Goal: Task Accomplishment & Management: Manage account settings

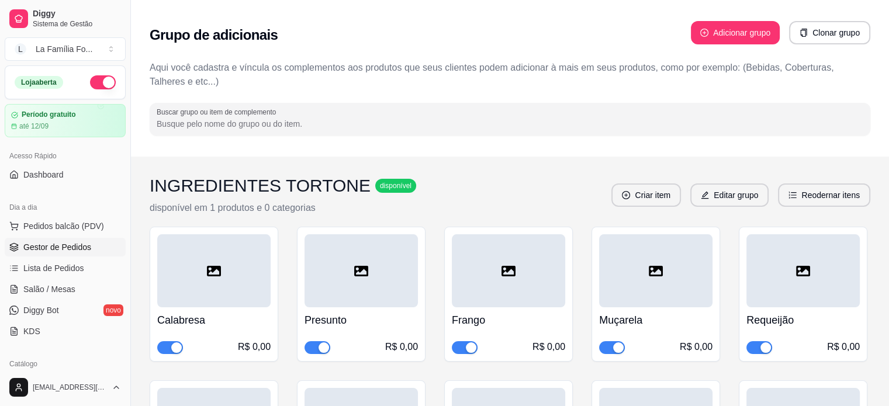
click at [91, 244] on link "Gestor de Pedidos" at bounding box center [65, 247] width 121 height 19
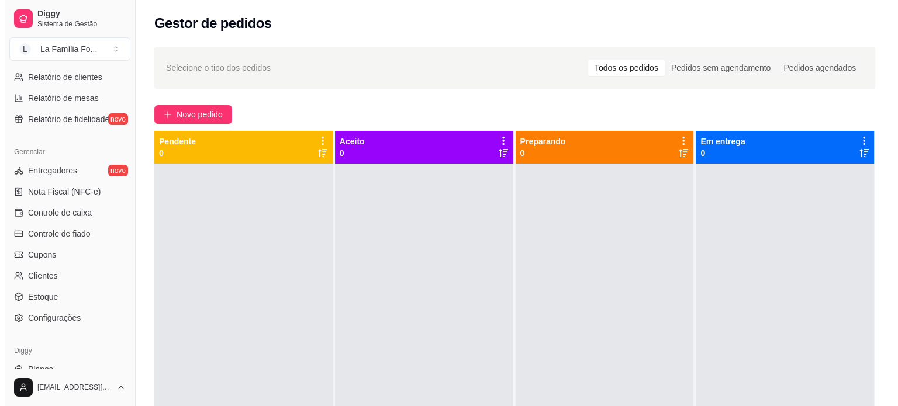
scroll to position [434, 0]
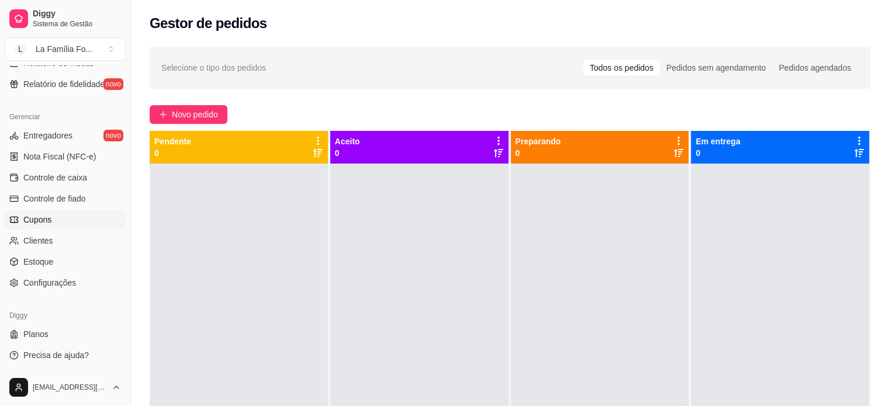
click at [67, 228] on link "Cupons" at bounding box center [65, 219] width 121 height 19
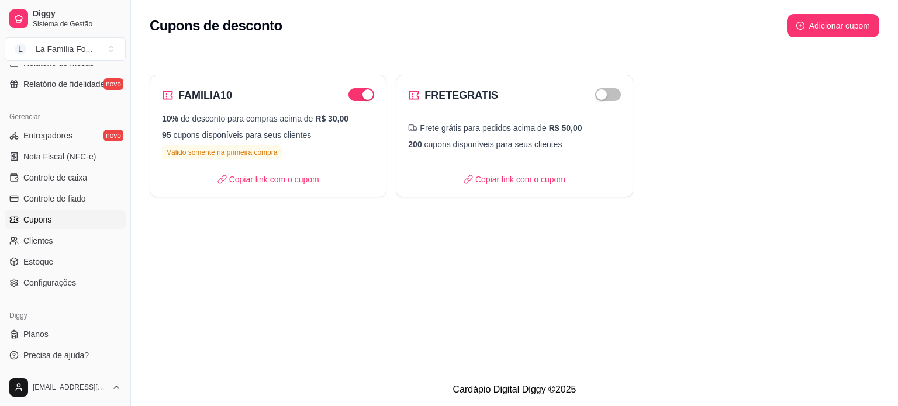
scroll to position [169, 0]
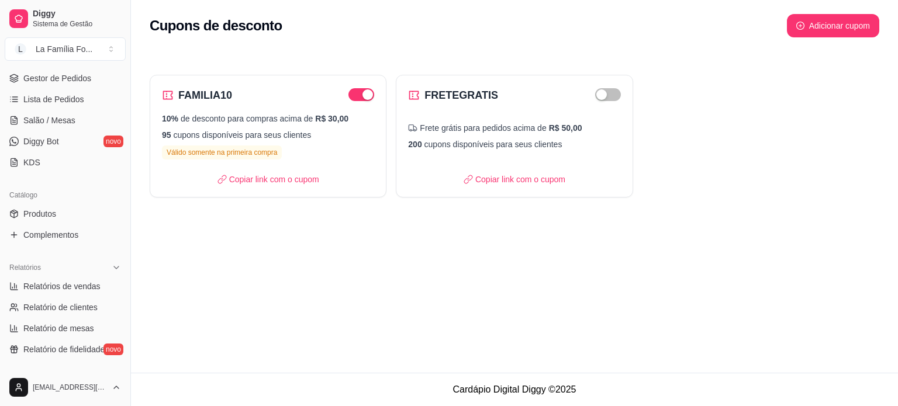
click at [121, 96] on div "Dia a dia Pedidos balcão (PDV) Gestor de Pedidos Lista de Pedidos Salão / Mesas…" at bounding box center [65, 101] width 130 height 152
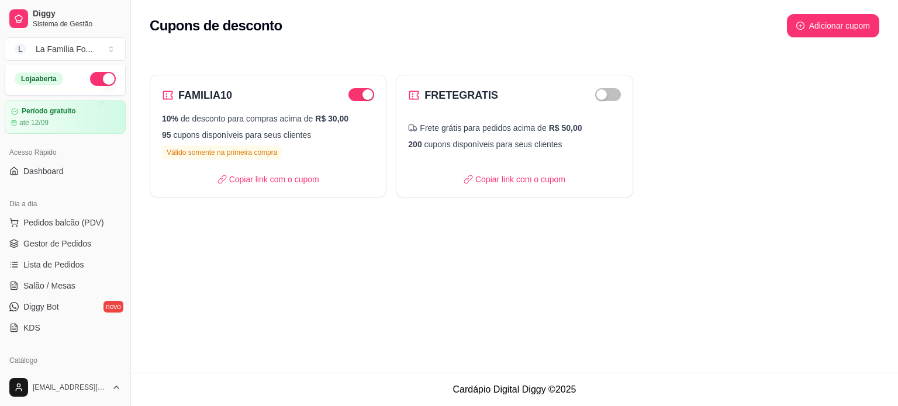
scroll to position [0, 0]
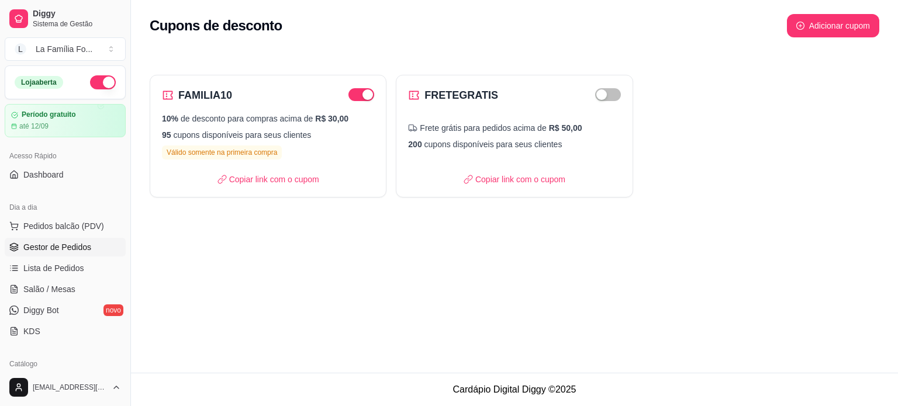
click at [61, 246] on span "Gestor de Pedidos" at bounding box center [57, 247] width 68 height 12
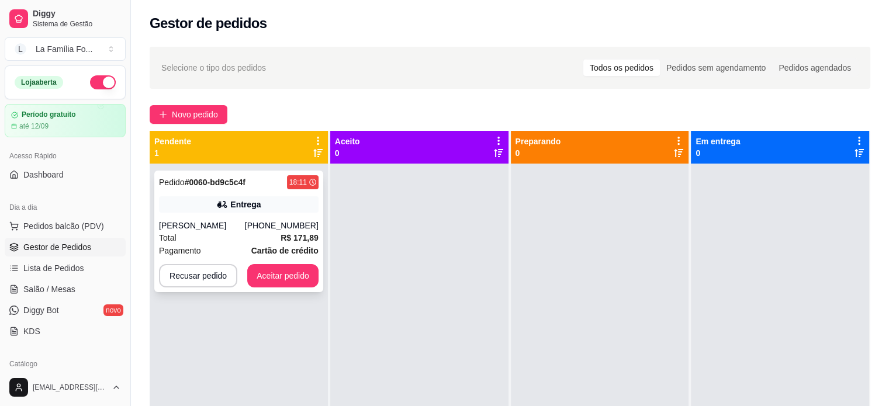
click at [275, 242] on div "Total R$ 171,89" at bounding box center [239, 237] width 160 height 13
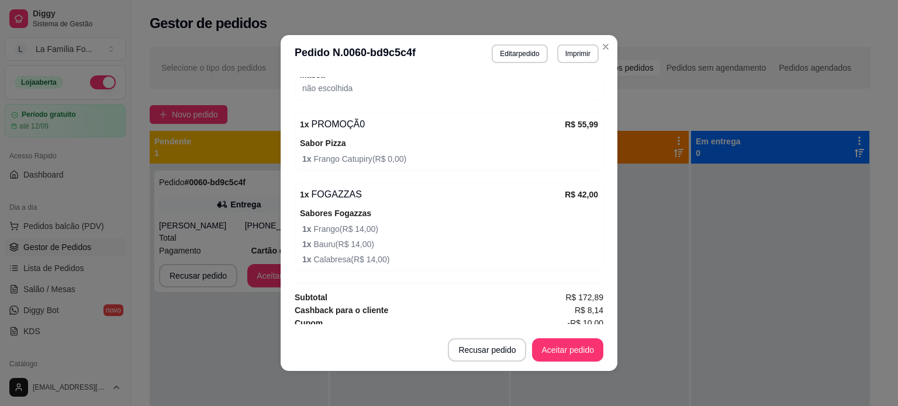
scroll to position [603, 0]
click at [558, 352] on button "Aceitar pedido" at bounding box center [567, 349] width 71 height 23
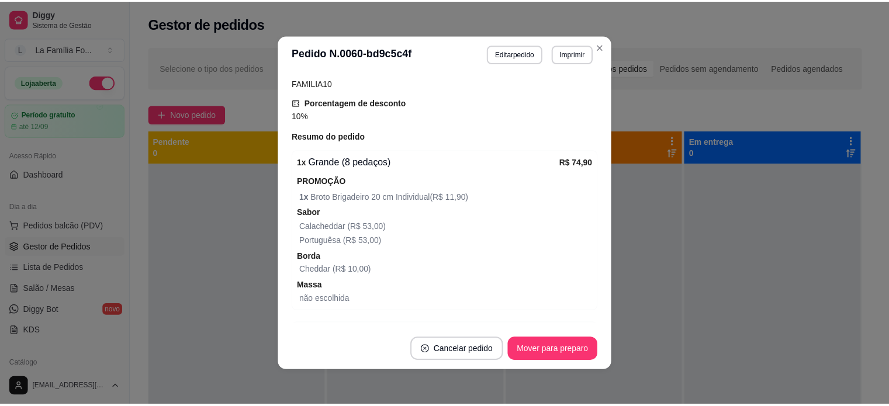
scroll to position [395, 0]
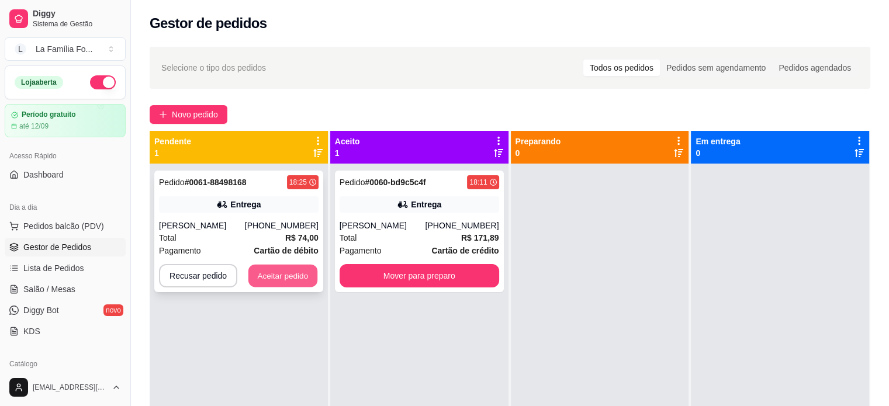
click at [273, 276] on button "Aceitar pedido" at bounding box center [282, 276] width 69 height 23
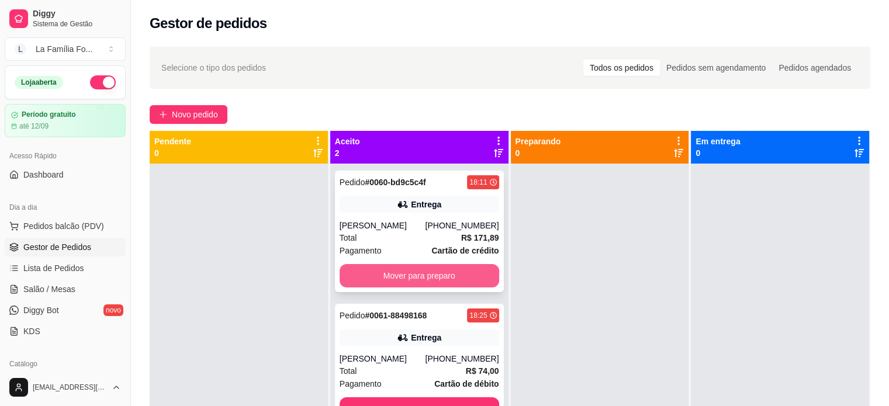
click at [429, 280] on button "Mover para preparo" at bounding box center [420, 275] width 160 height 23
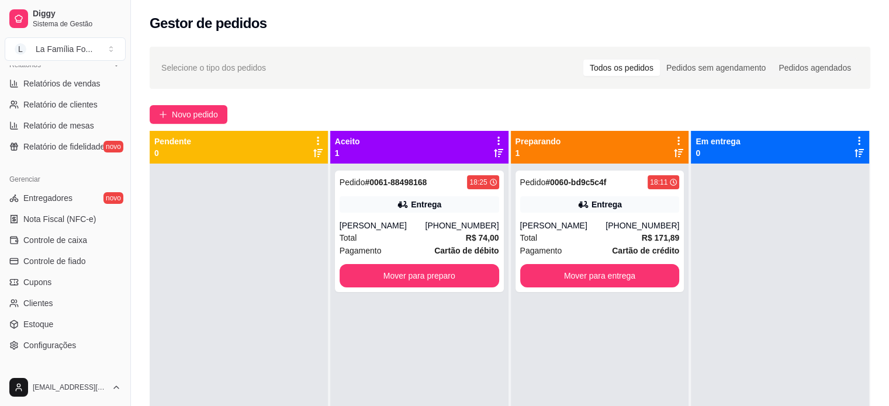
scroll to position [434, 0]
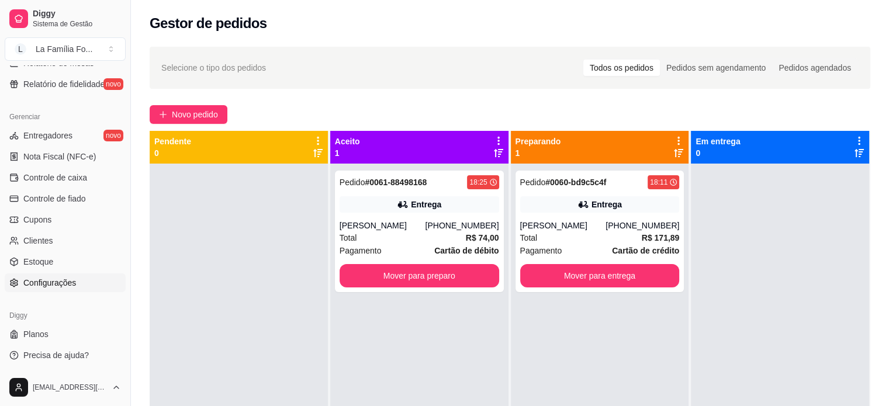
click at [109, 283] on link "Configurações" at bounding box center [65, 283] width 121 height 19
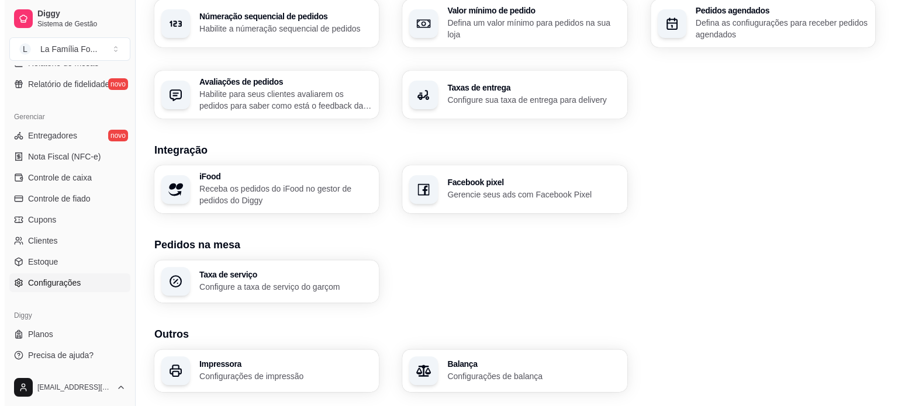
scroll to position [412, 0]
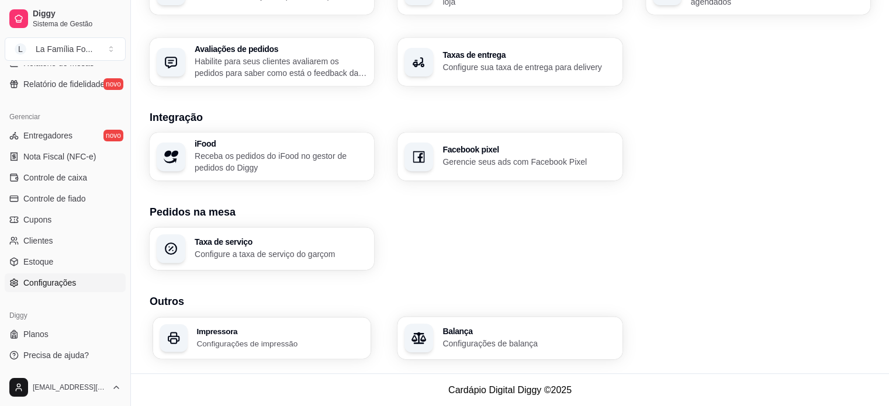
click at [269, 348] on p "Configurações de impressão" at bounding box center [279, 343] width 167 height 11
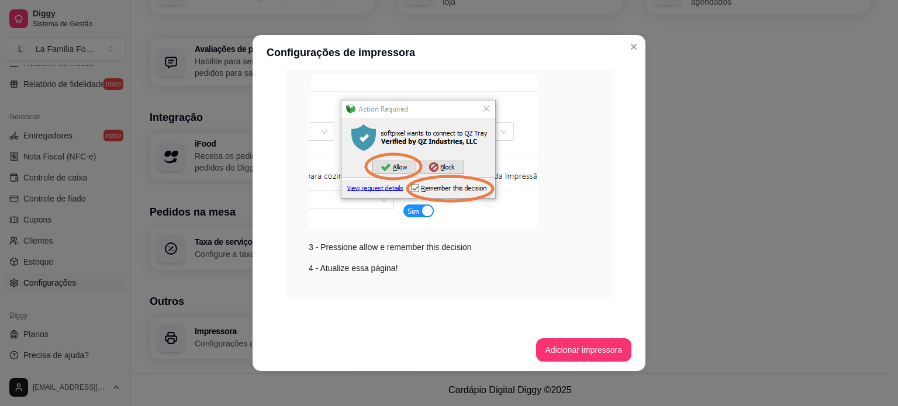
scroll to position [0, 0]
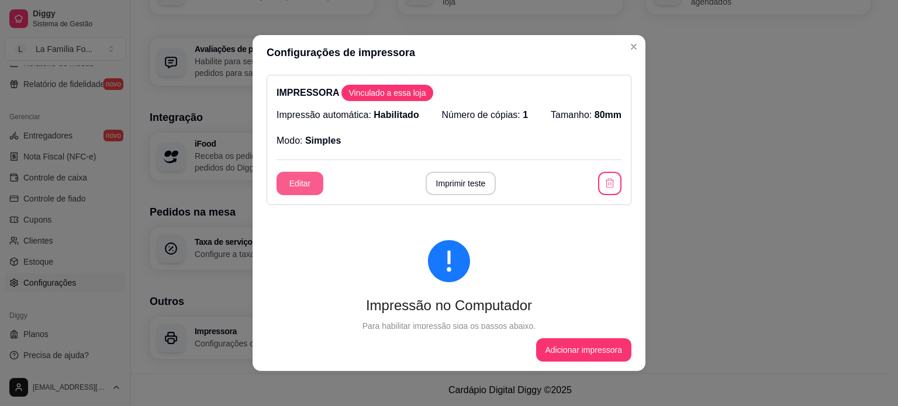
click at [310, 179] on button "Editar" at bounding box center [299, 183] width 47 height 23
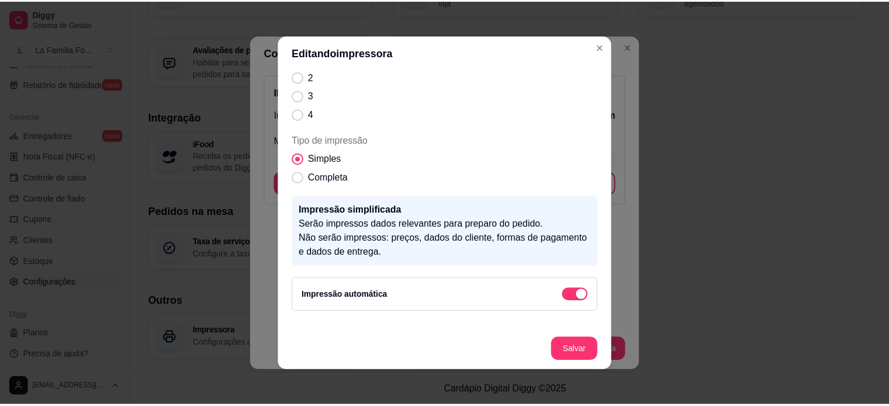
scroll to position [179, 0]
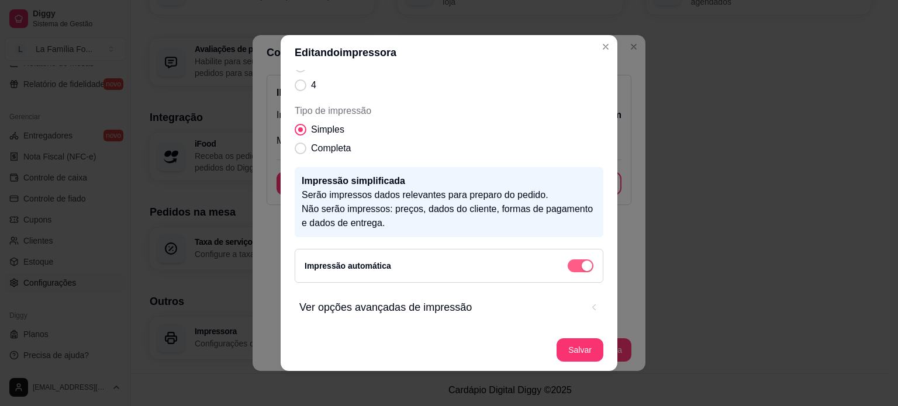
click at [568, 269] on span "button" at bounding box center [581, 266] width 26 height 13
click at [577, 364] on footer "Salvar" at bounding box center [449, 350] width 337 height 42
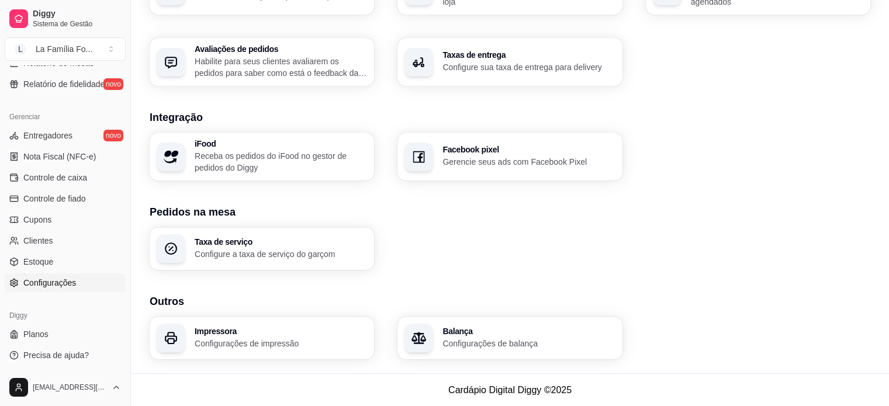
scroll to position [169, 0]
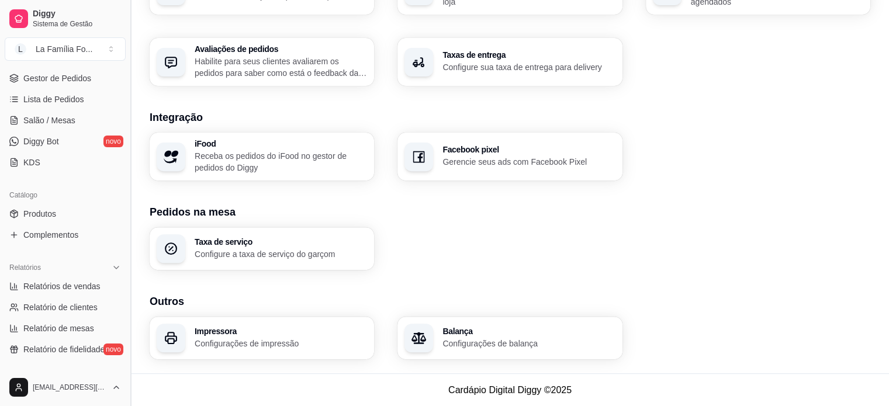
click at [126, 75] on button "Toggle Sidebar" at bounding box center [130, 203] width 9 height 406
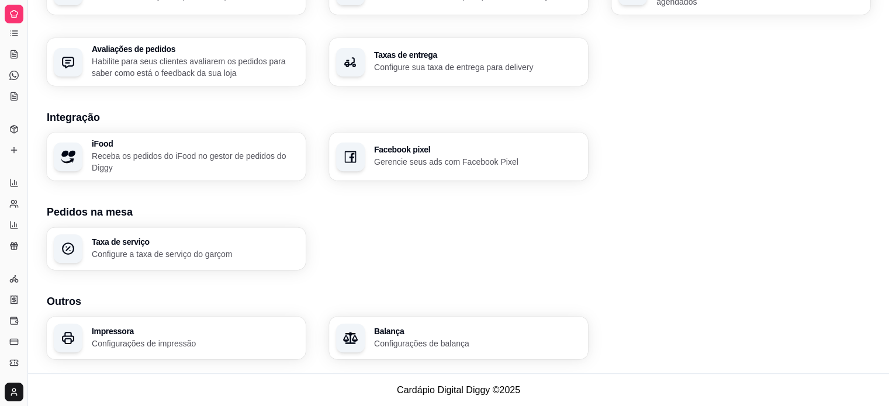
scroll to position [77, 0]
click at [27, 74] on button "Toggle Sidebar" at bounding box center [27, 203] width 9 height 406
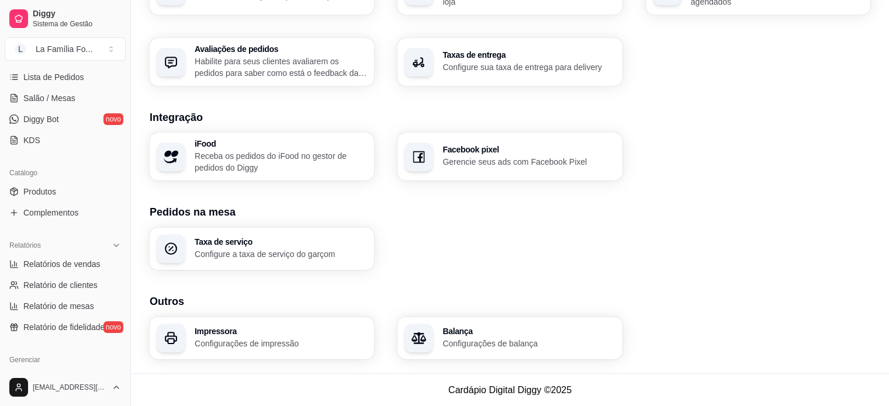
scroll to position [0, 0]
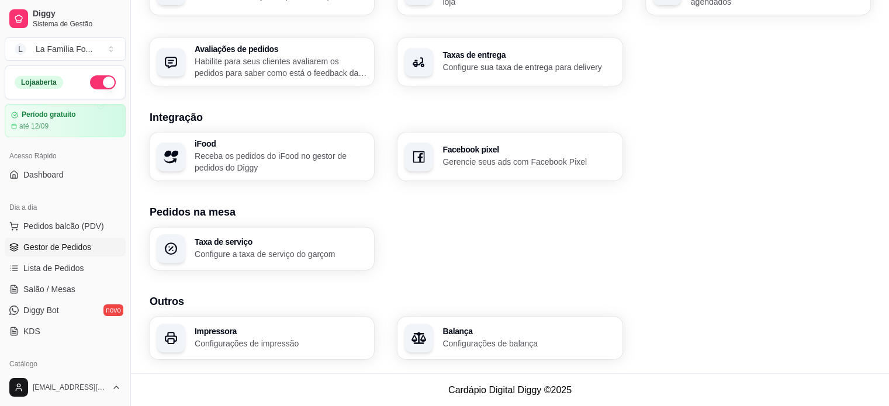
click at [79, 241] on span "Gestor de Pedidos" at bounding box center [57, 247] width 68 height 12
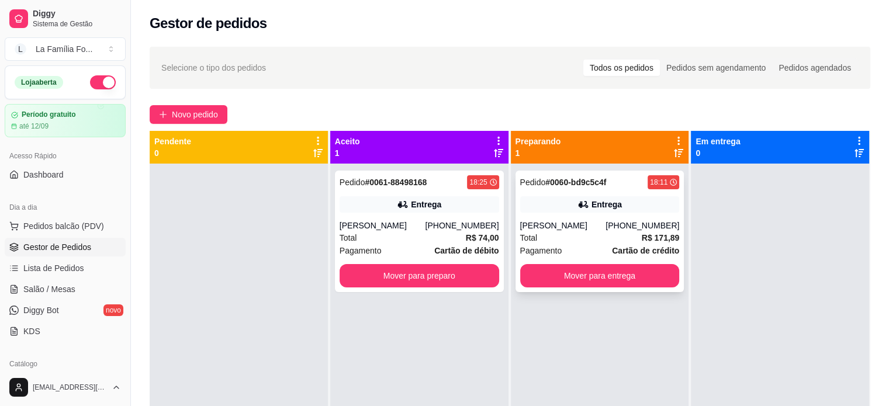
click at [540, 226] on div "[PERSON_NAME]" at bounding box center [563, 226] width 86 height 12
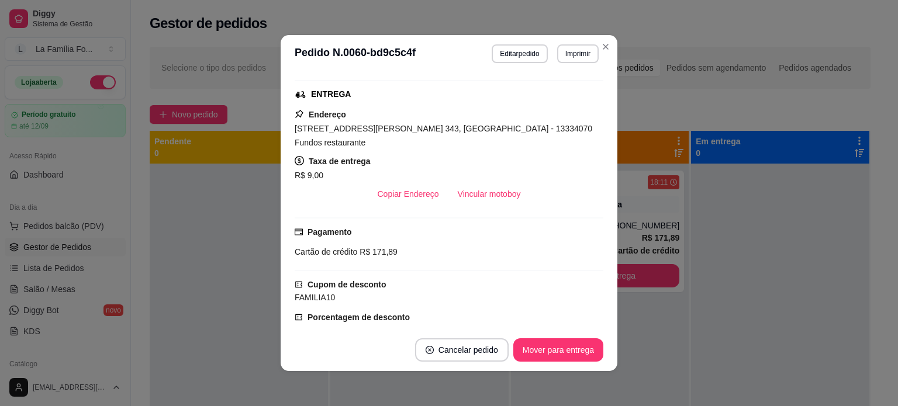
scroll to position [181, 0]
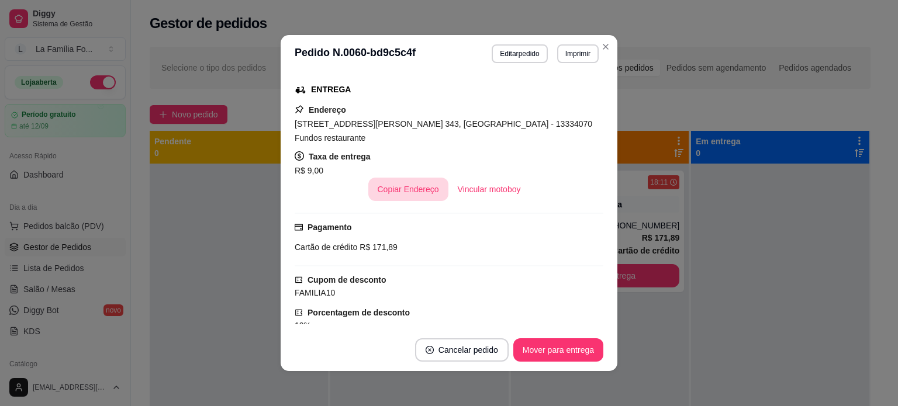
click at [387, 178] on button "Copiar Endereço" at bounding box center [408, 189] width 80 height 23
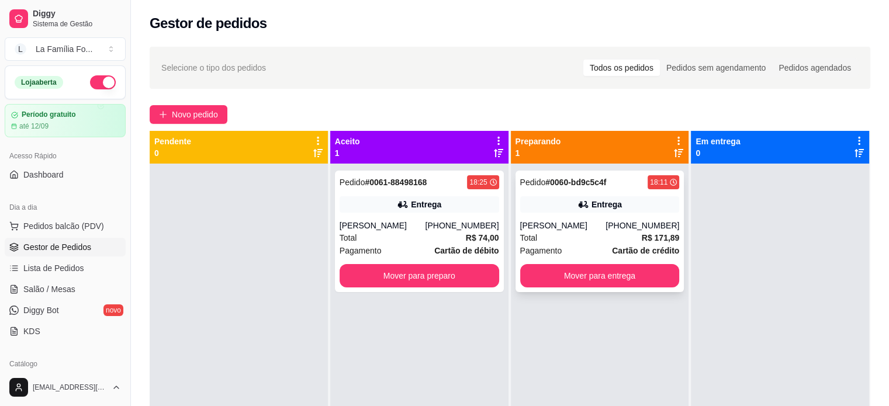
click at [573, 233] on div "Total R$ 171,89" at bounding box center [600, 237] width 160 height 13
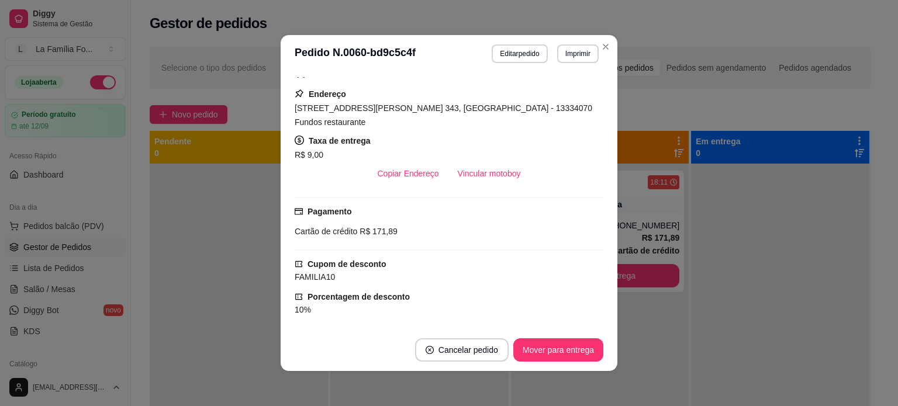
scroll to position [193, 0]
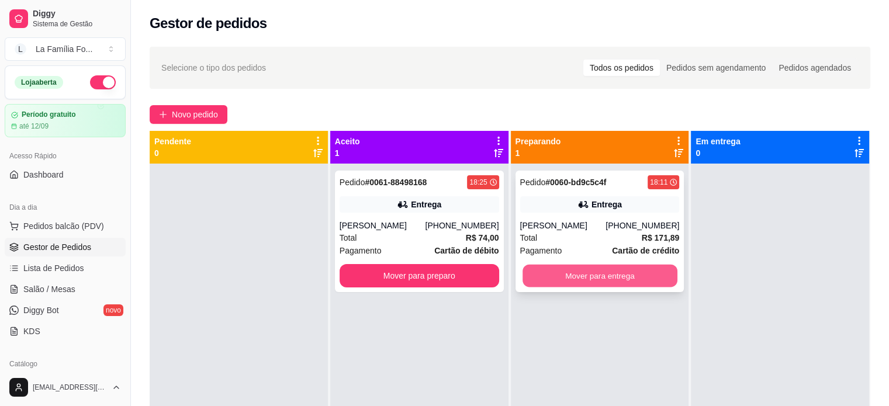
click at [569, 282] on button "Mover para entrega" at bounding box center [600, 276] width 155 height 23
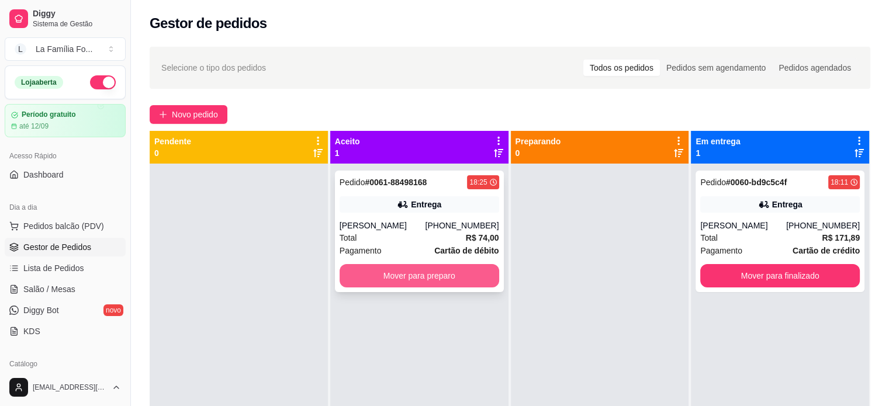
click at [442, 273] on button "Mover para preparo" at bounding box center [420, 275] width 160 height 23
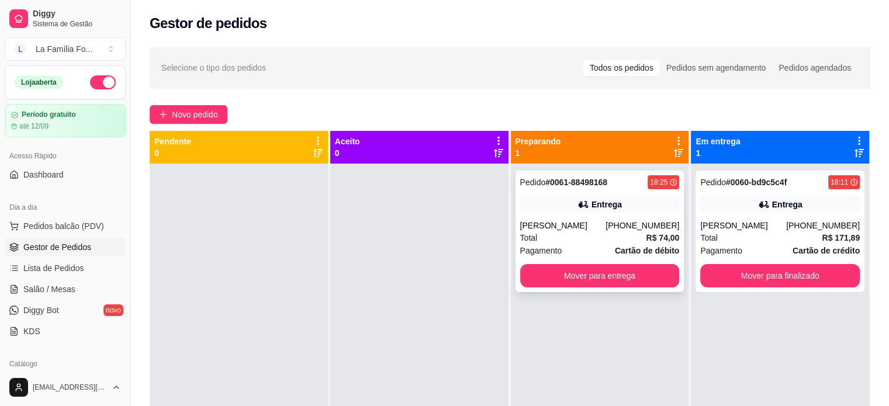
click at [588, 212] on div "Entrega" at bounding box center [600, 204] width 160 height 16
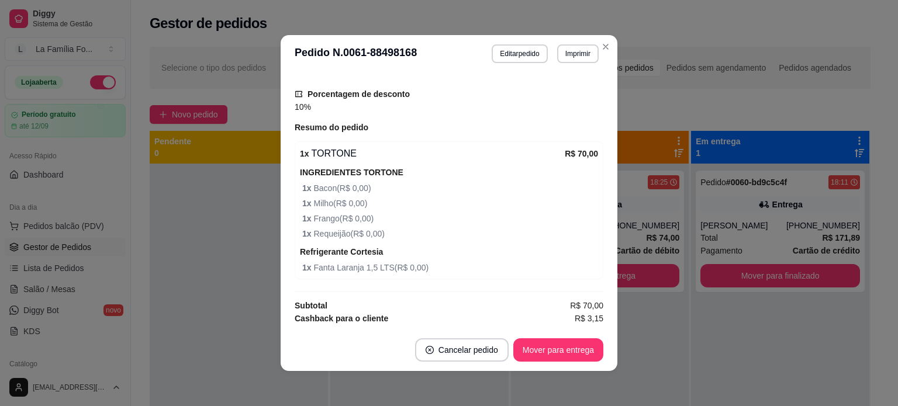
scroll to position [387, 0]
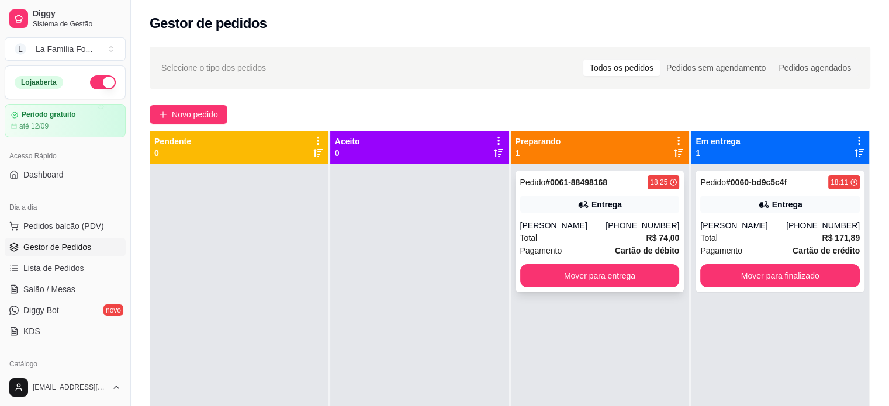
click at [606, 231] on div "[PERSON_NAME]" at bounding box center [563, 226] width 86 height 12
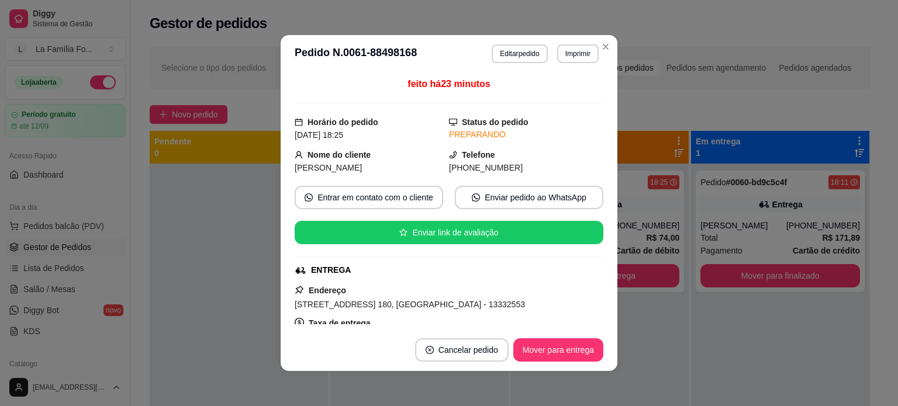
scroll to position [92, 0]
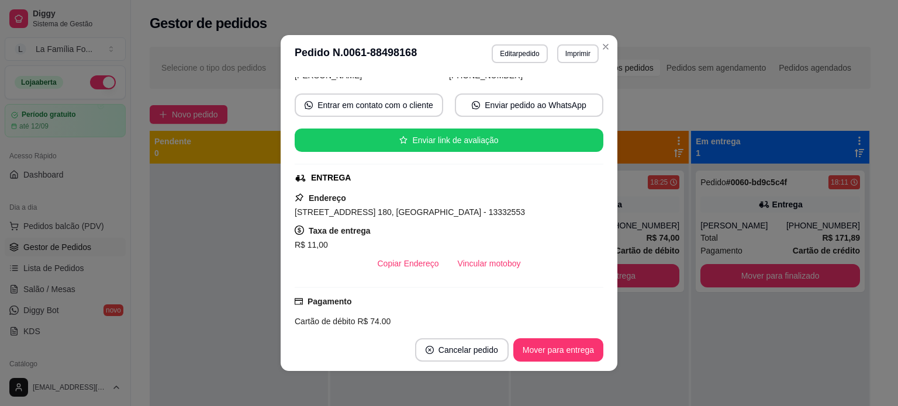
click at [424, 213] on span "[STREET_ADDRESS] 180, [GEOGRAPHIC_DATA] - 13332553" at bounding box center [410, 211] width 230 height 9
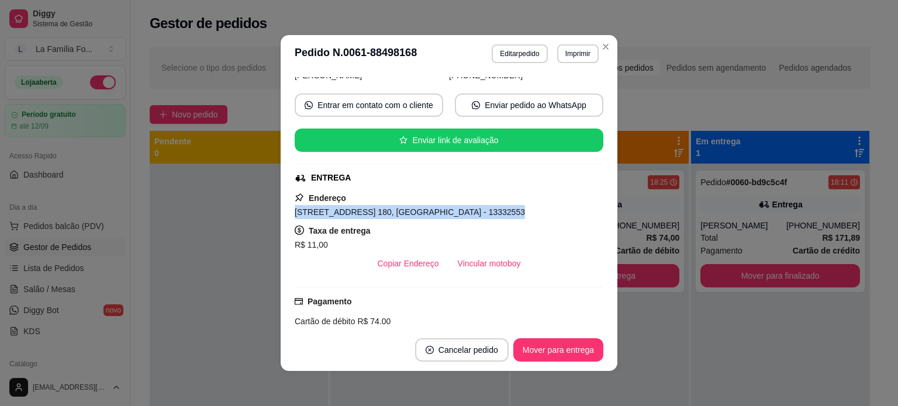
click at [424, 213] on span "[STREET_ADDRESS] 180, [GEOGRAPHIC_DATA] - 13332553" at bounding box center [410, 211] width 230 height 9
copy span "[STREET_ADDRESS] 180, [GEOGRAPHIC_DATA] - 13332553"
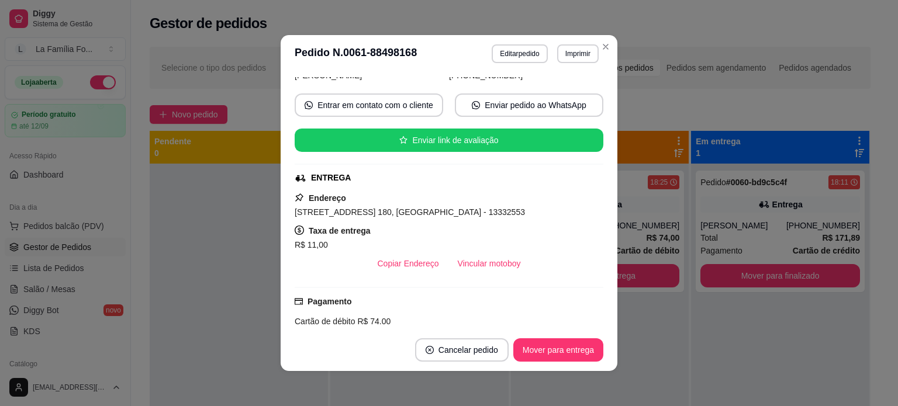
click at [411, 186] on div "feito há 23 minutos Horário do pedido [DATE] 18:25 Status do pedido PREPARANDO …" at bounding box center [449, 200] width 309 height 247
click at [526, 353] on button "Mover para entrega" at bounding box center [558, 349] width 90 height 23
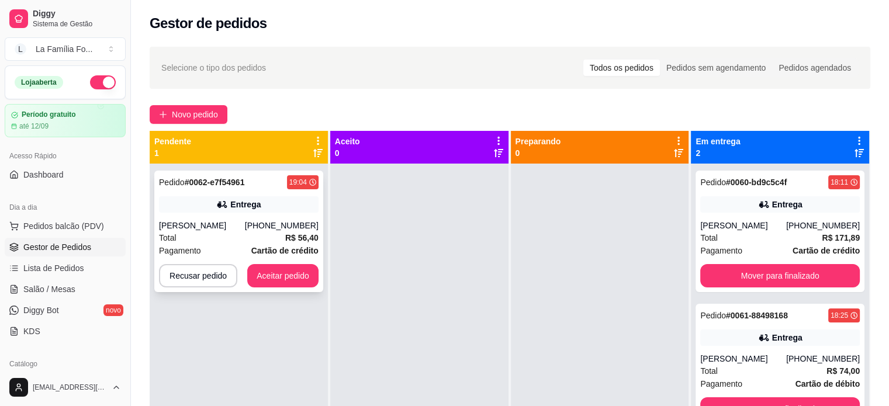
click at [217, 242] on div "Total R$ 56,40" at bounding box center [239, 237] width 160 height 13
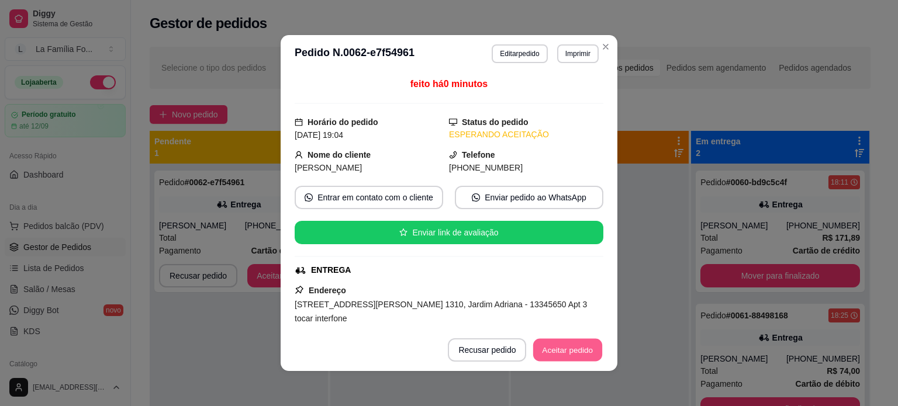
click at [563, 357] on button "Aceitar pedido" at bounding box center [567, 350] width 69 height 23
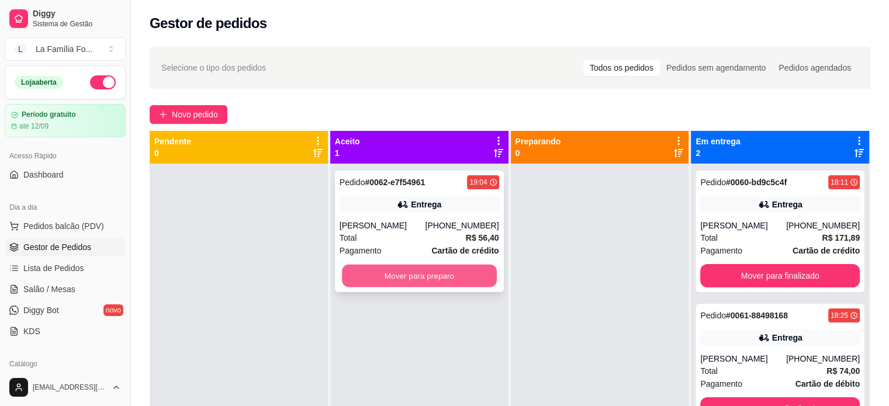
click at [423, 287] on button "Mover para preparo" at bounding box center [419, 276] width 155 height 23
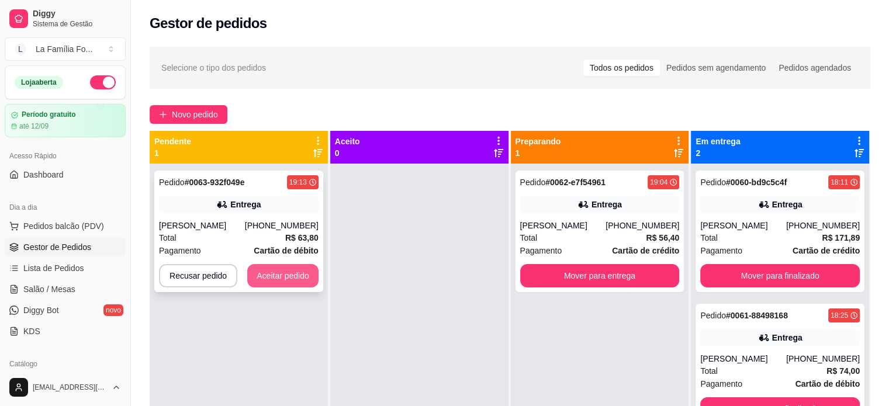
click at [282, 276] on button "Aceitar pedido" at bounding box center [282, 275] width 71 height 23
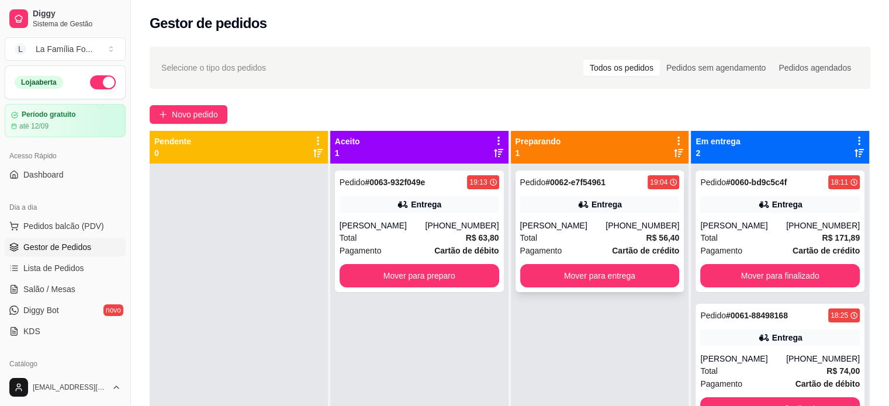
click at [585, 200] on div "Entrega" at bounding box center [600, 204] width 160 height 16
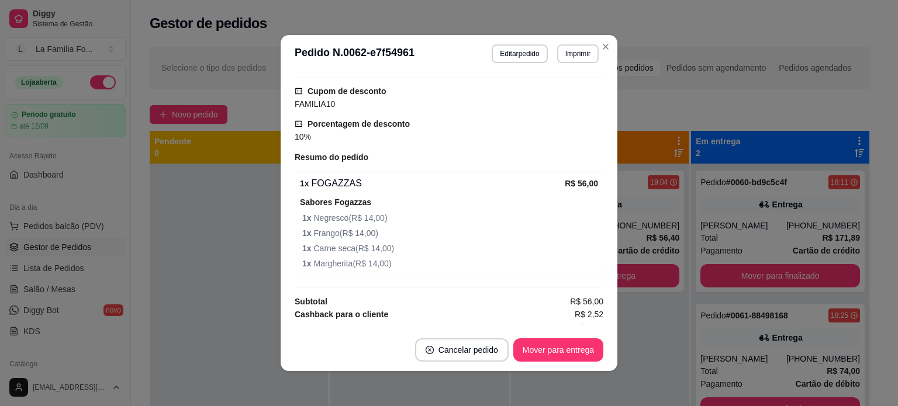
scroll to position [376, 0]
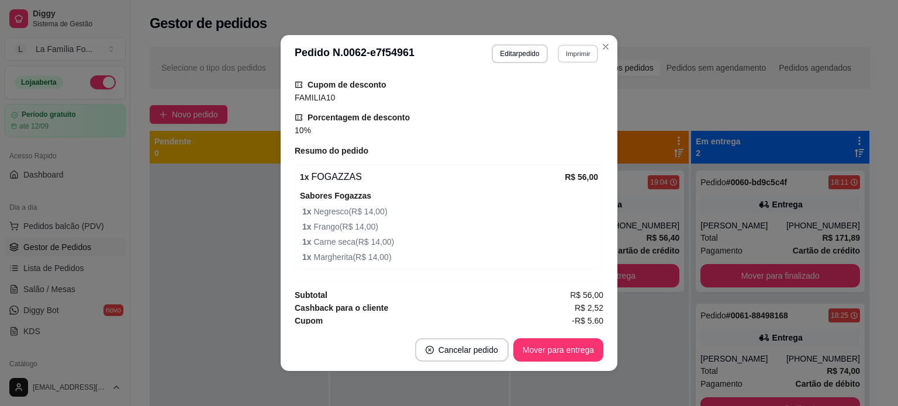
click at [571, 54] on button "Imprimir" at bounding box center [578, 53] width 40 height 18
click at [574, 103] on button "IMPRESSORA" at bounding box center [552, 94] width 85 height 19
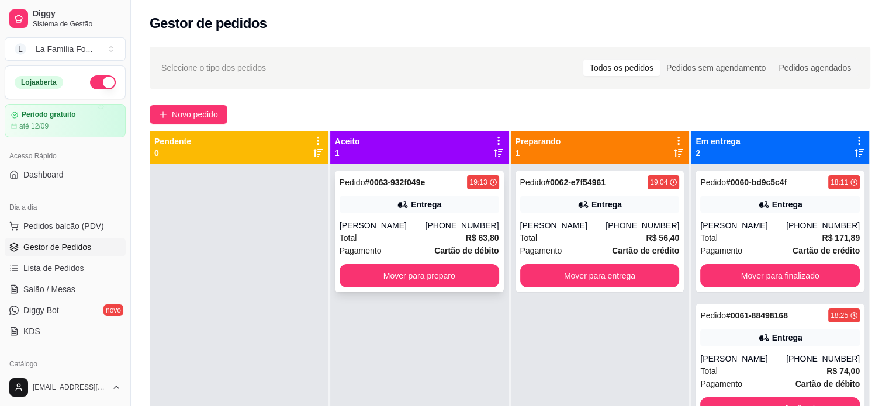
click at [399, 220] on div "[PERSON_NAME]" at bounding box center [383, 226] width 86 height 12
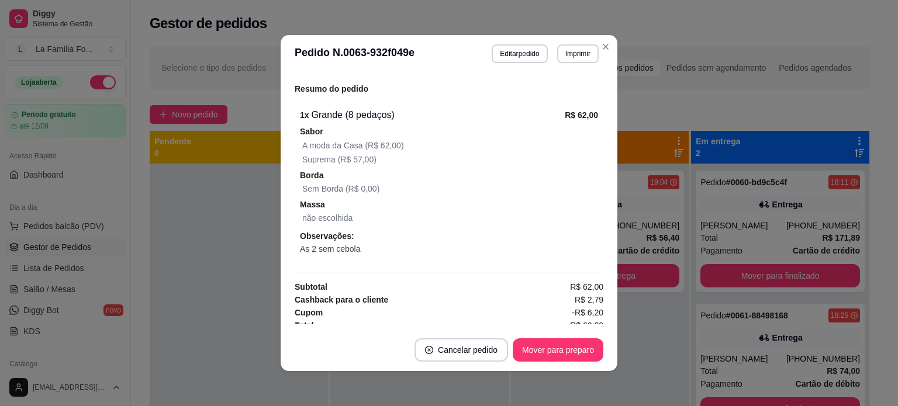
scroll to position [430, 0]
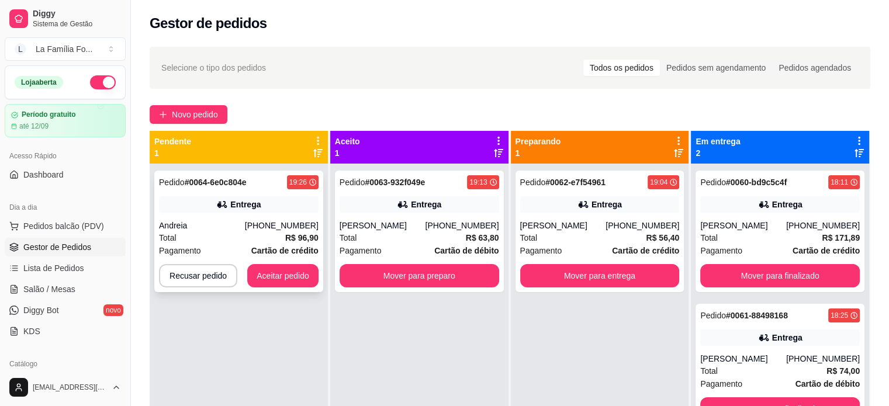
click at [262, 238] on div "Total R$ 96,90" at bounding box center [239, 237] width 160 height 13
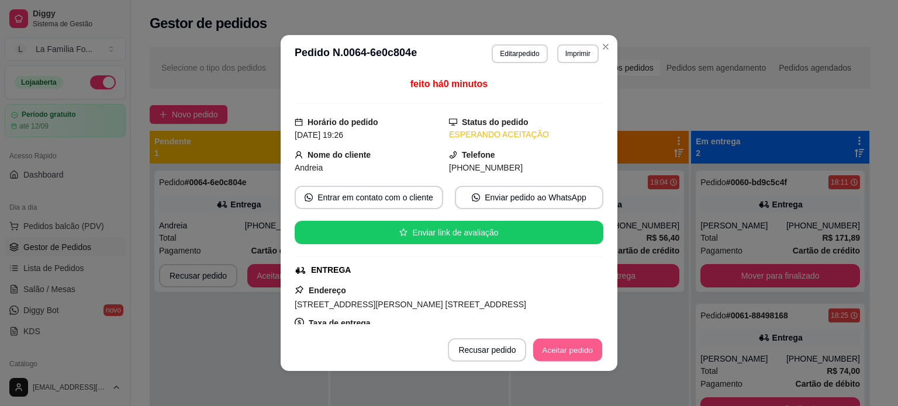
click at [590, 347] on button "Aceitar pedido" at bounding box center [567, 350] width 69 height 23
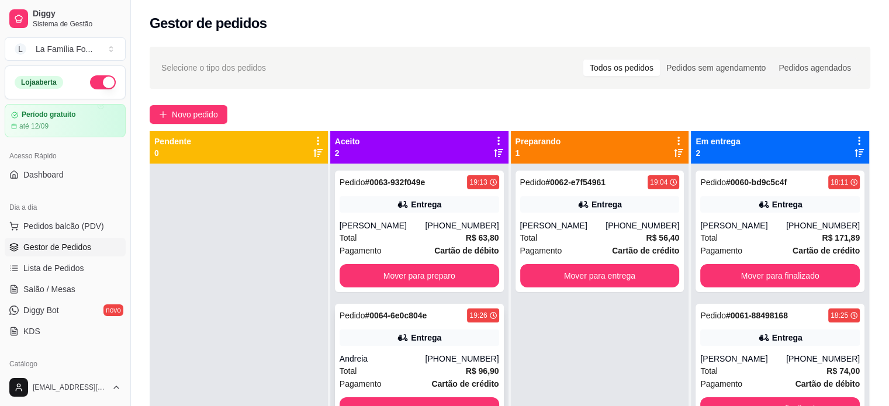
click at [485, 355] on div "[PHONE_NUMBER]" at bounding box center [462, 359] width 74 height 12
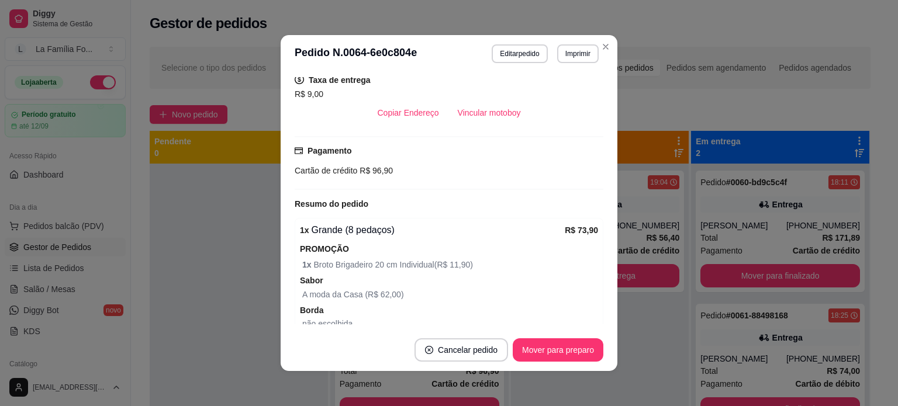
scroll to position [245, 0]
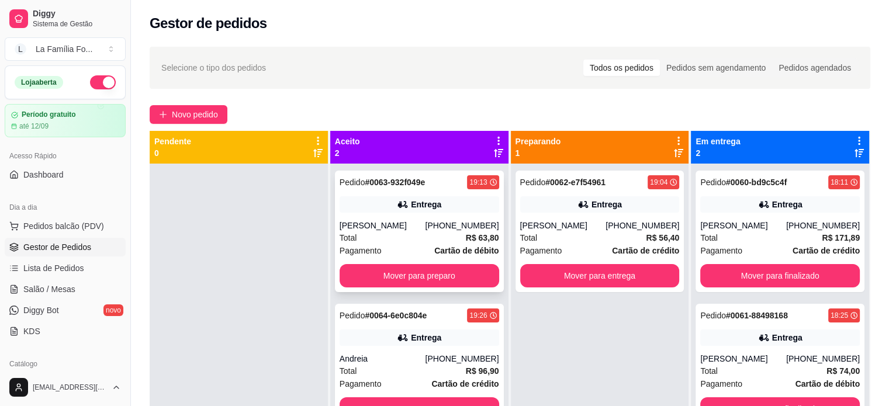
click at [454, 197] on div "Entrega" at bounding box center [420, 204] width 160 height 16
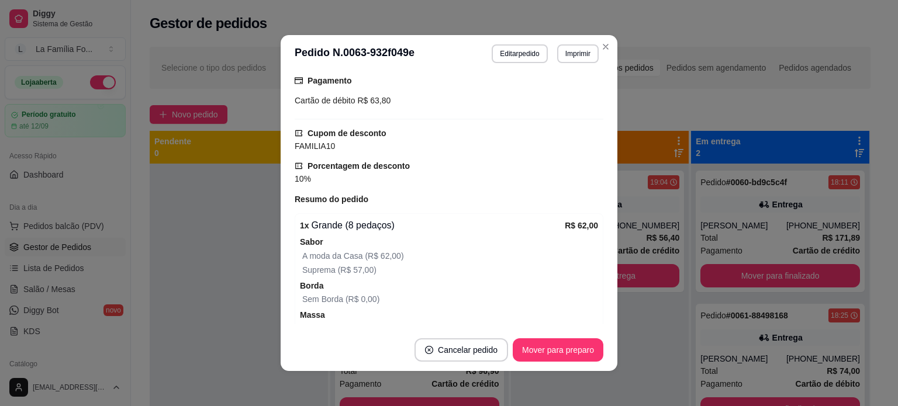
scroll to position [315, 0]
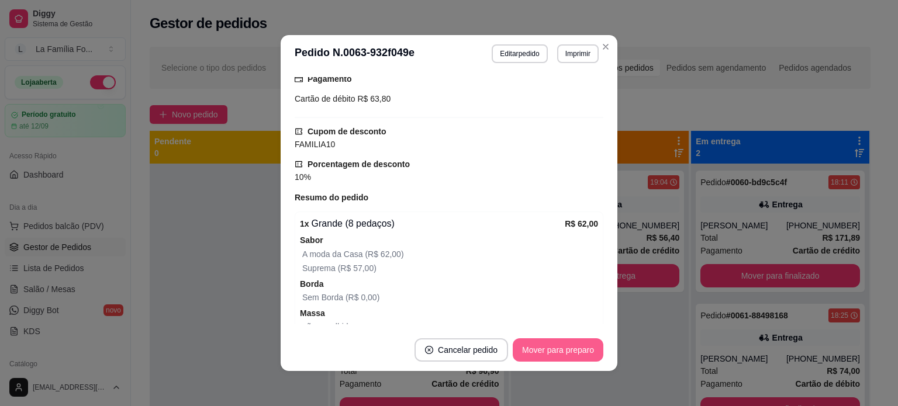
click at [588, 343] on button "Mover para preparo" at bounding box center [558, 349] width 91 height 23
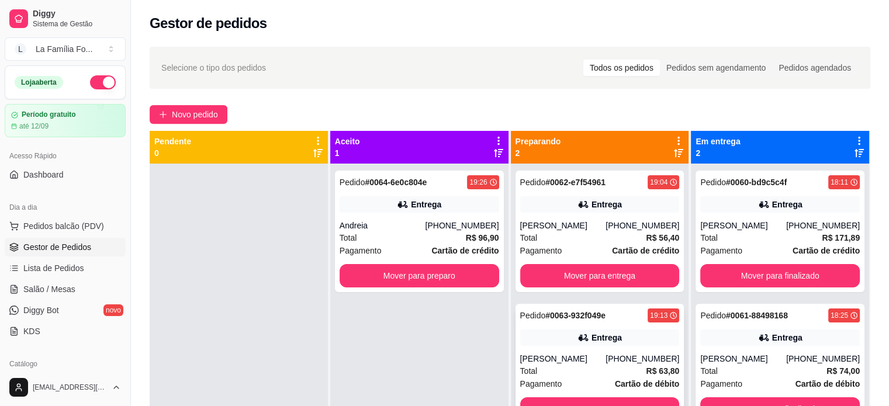
click at [652, 345] on div "Entrega" at bounding box center [600, 338] width 160 height 16
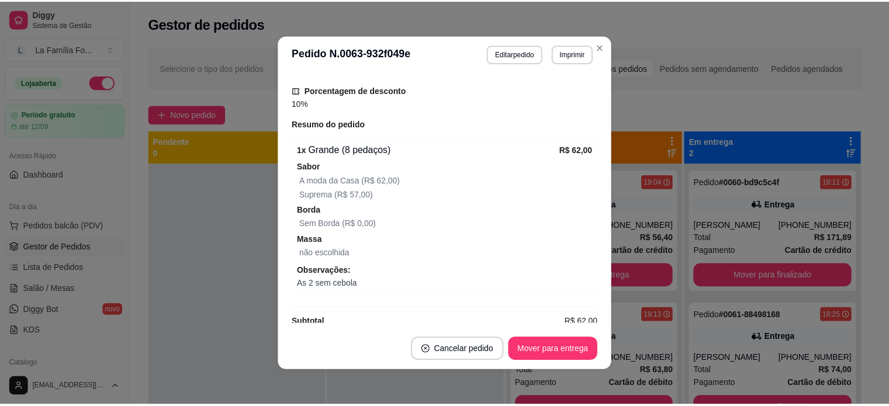
scroll to position [430, 0]
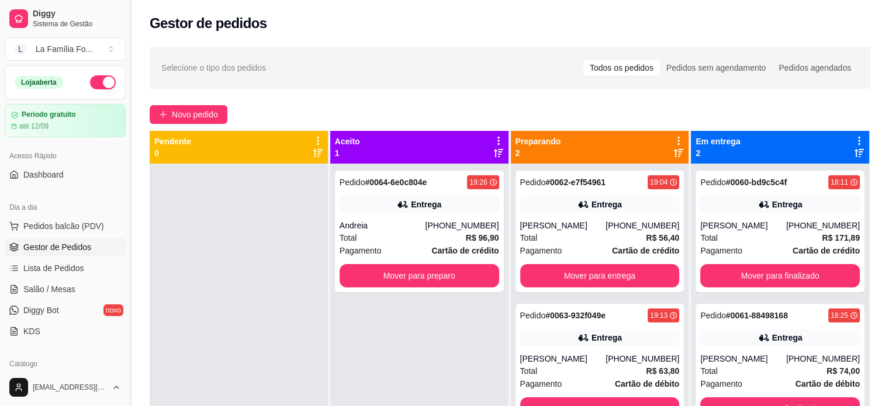
drag, startPoint x: 126, startPoint y: 177, endPoint x: 127, endPoint y: 227, distance: 49.7
click at [127, 227] on button "Toggle Sidebar" at bounding box center [130, 203] width 9 height 406
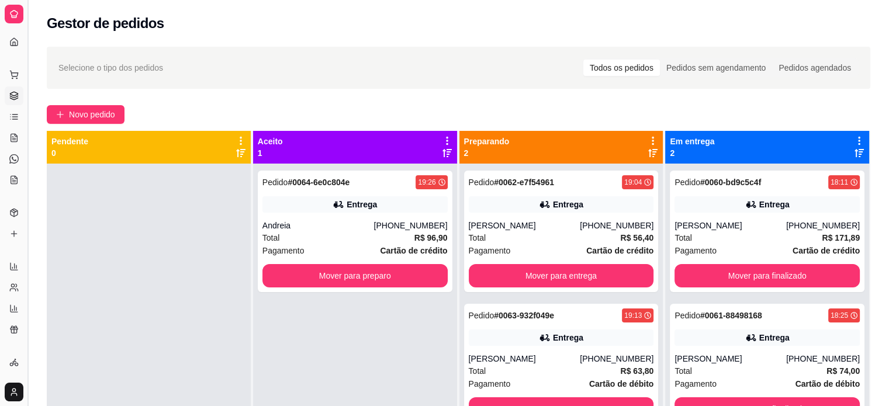
click at [30, 231] on button "Toggle Sidebar" at bounding box center [27, 203] width 9 height 406
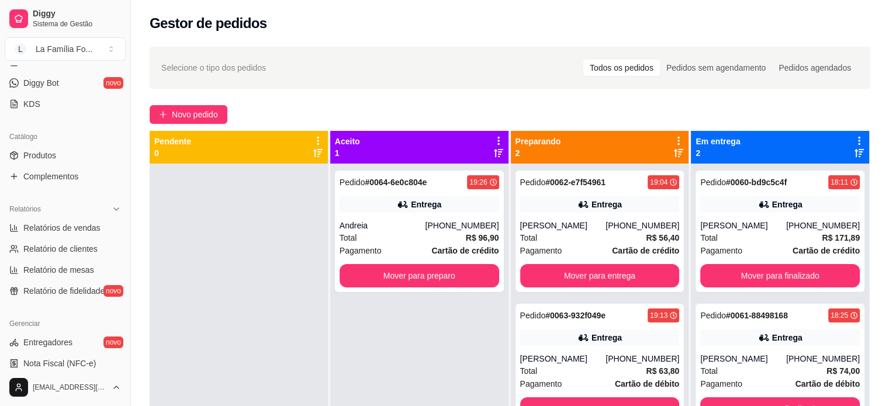
scroll to position [234, 0]
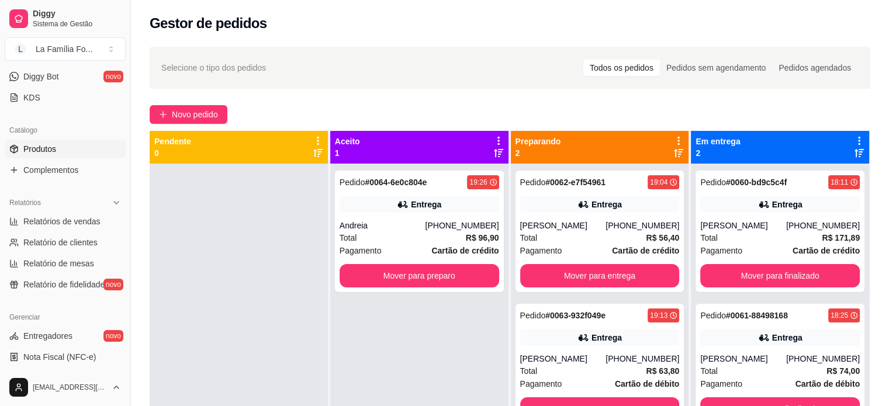
click at [45, 142] on link "Produtos" at bounding box center [65, 149] width 121 height 19
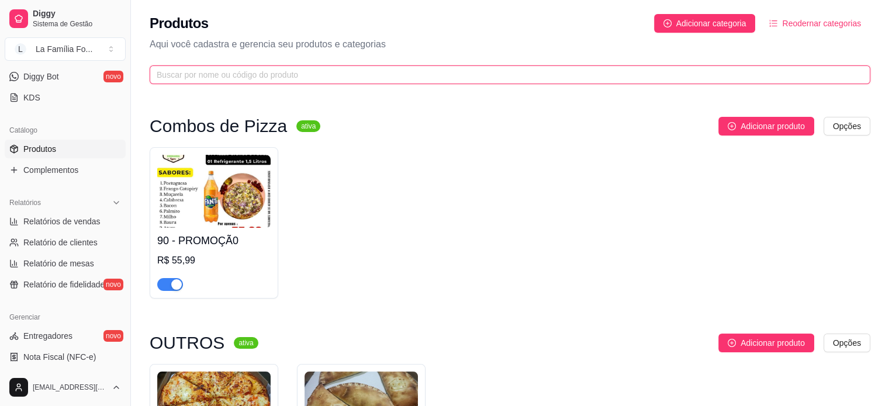
click at [313, 68] on input "text" at bounding box center [505, 74] width 697 height 13
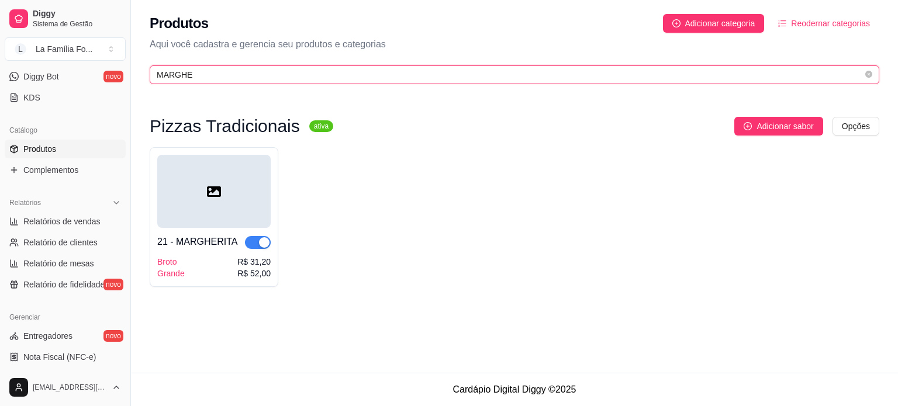
type input "MARGHE"
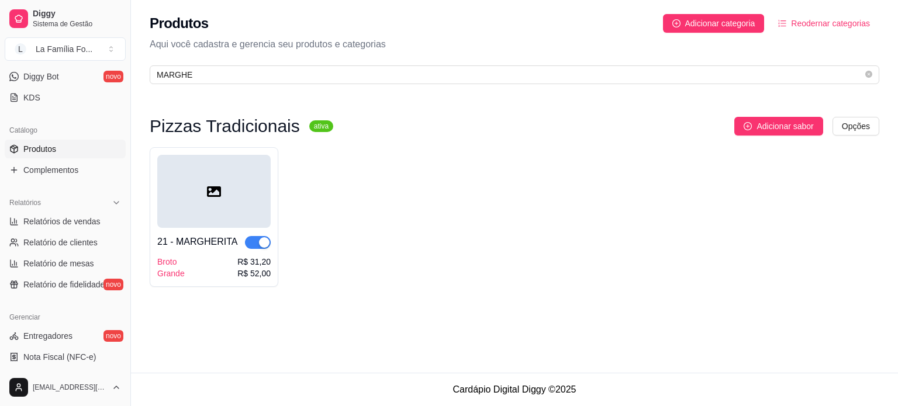
click at [255, 251] on div "21 - [PERSON_NAME] Grande R$ 31,20 R$ 52,00" at bounding box center [213, 253] width 113 height 51
click at [262, 245] on div "button" at bounding box center [264, 242] width 11 height 11
click at [60, 175] on link "Complementos" at bounding box center [65, 170] width 121 height 19
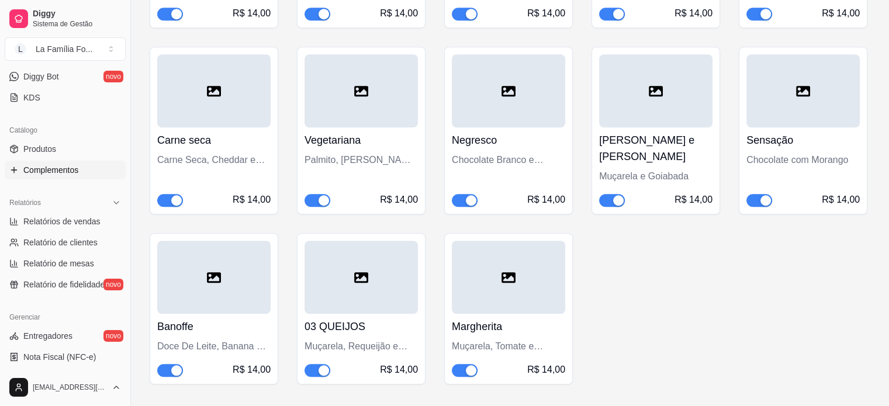
scroll to position [877, 0]
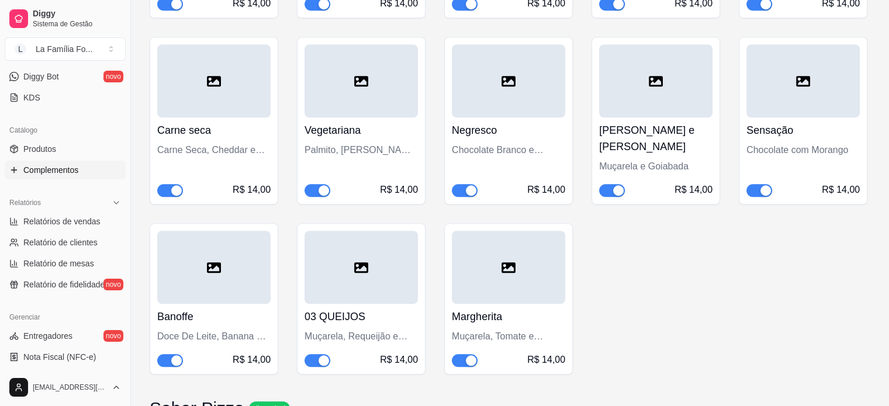
click at [468, 355] on div "button" at bounding box center [471, 360] width 11 height 11
click at [66, 141] on link "Produtos" at bounding box center [65, 149] width 121 height 19
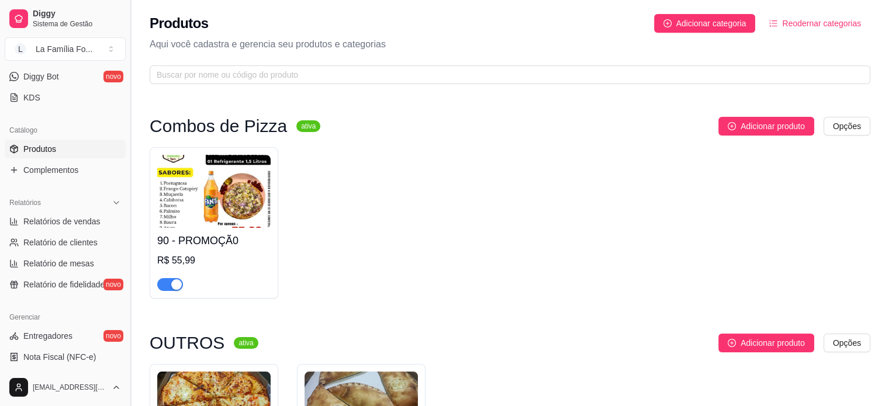
click at [126, 77] on button "Toggle Sidebar" at bounding box center [130, 203] width 9 height 406
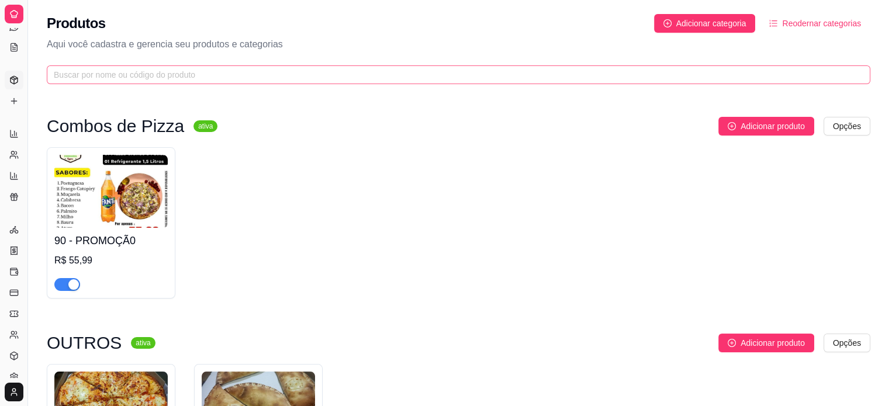
scroll to position [120, 0]
click at [15, 59] on icon at bounding box center [13, 60] width 9 height 9
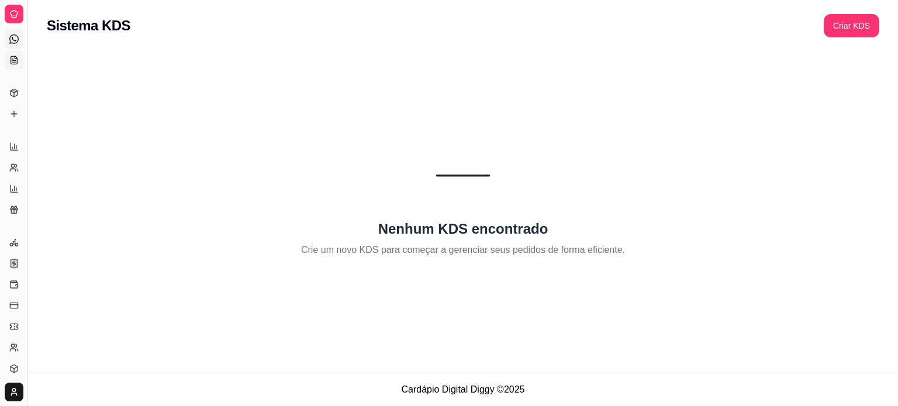
click at [19, 40] on link "Diggy Bot novo" at bounding box center [14, 39] width 19 height 19
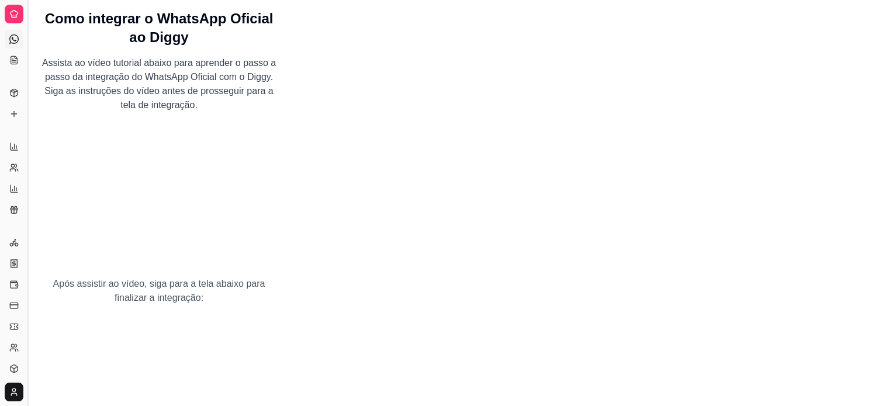
click at [30, 36] on button "Toggle Sidebar" at bounding box center [27, 203] width 9 height 406
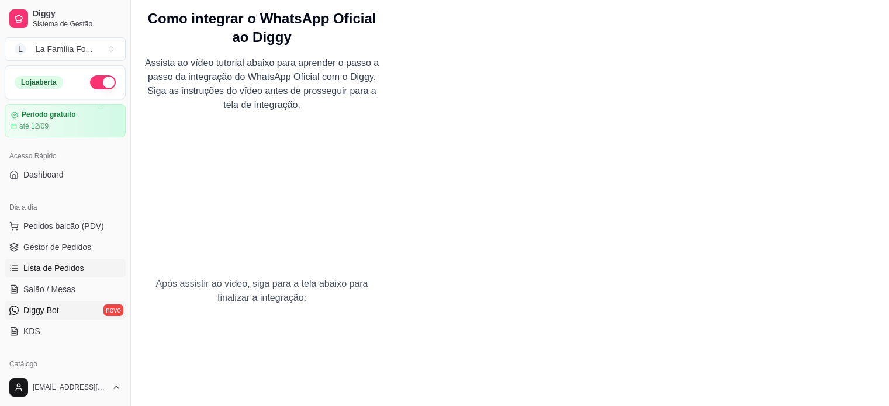
click at [70, 260] on link "Lista de Pedidos" at bounding box center [65, 268] width 121 height 19
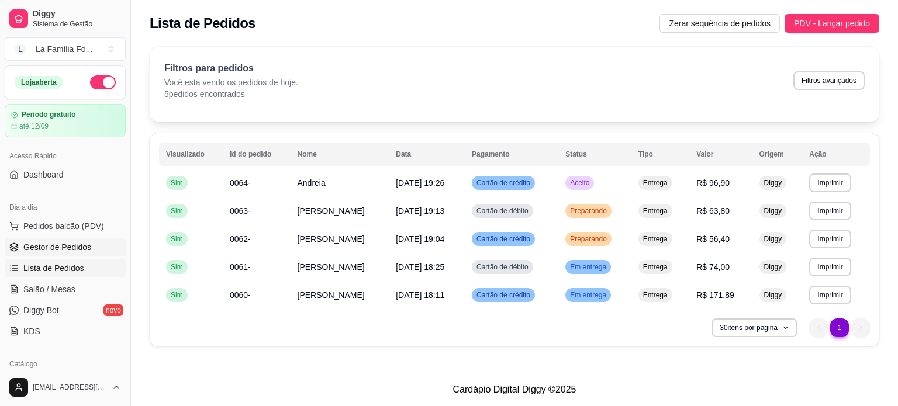
click at [68, 239] on link "Gestor de Pedidos" at bounding box center [65, 247] width 121 height 19
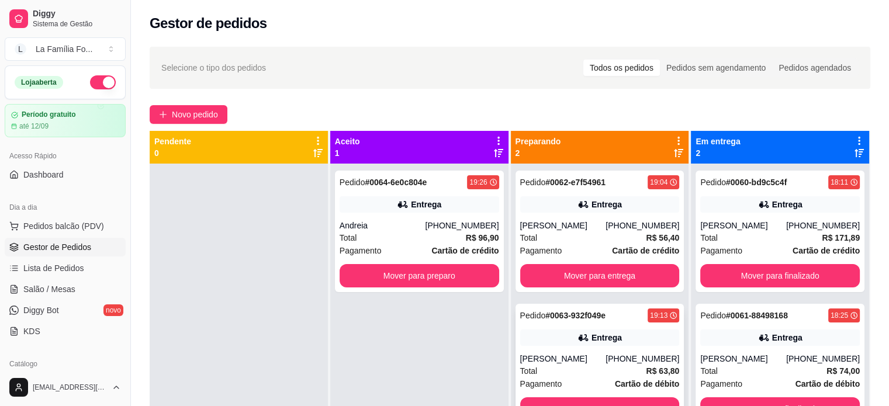
click at [614, 356] on div "[PHONE_NUMBER]" at bounding box center [643, 359] width 74 height 12
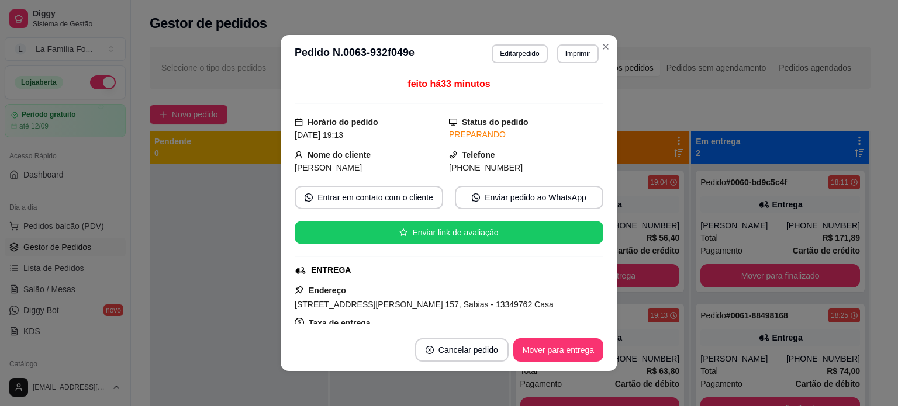
scroll to position [23, 0]
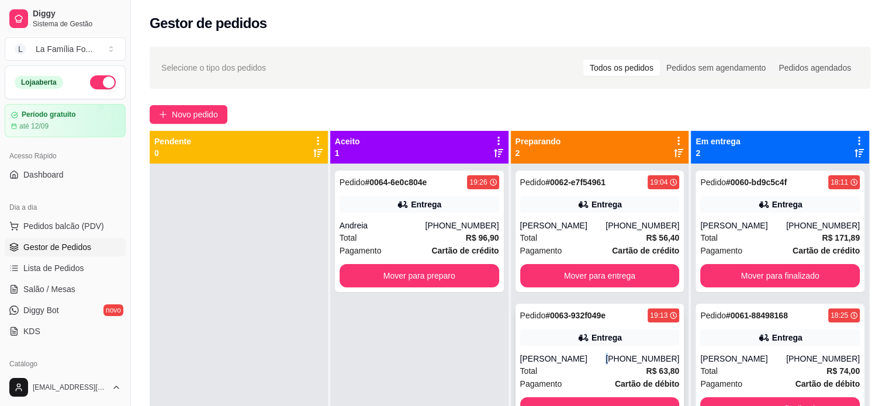
click at [614, 356] on div "[PHONE_NUMBER]" at bounding box center [643, 359] width 74 height 12
click at [646, 335] on div "Entrega" at bounding box center [600, 338] width 160 height 16
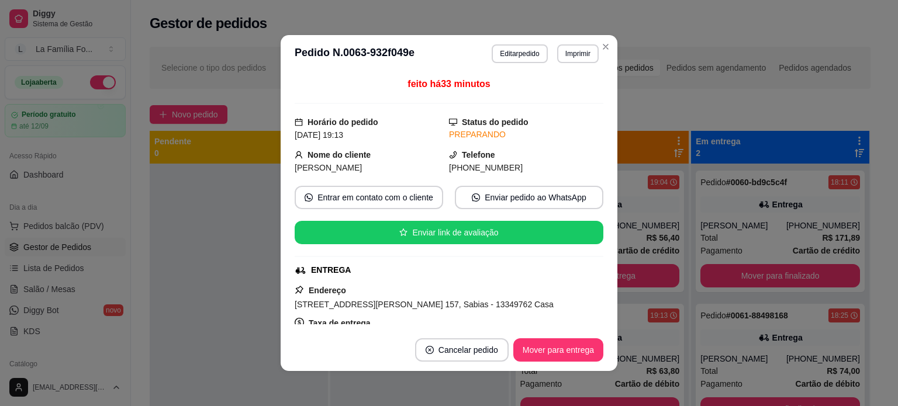
click at [599, 318] on div "feito há 33 minutos Horário do pedido [DATE] 19:13 Status do pedido PREPARANDO …" at bounding box center [449, 200] width 337 height 257
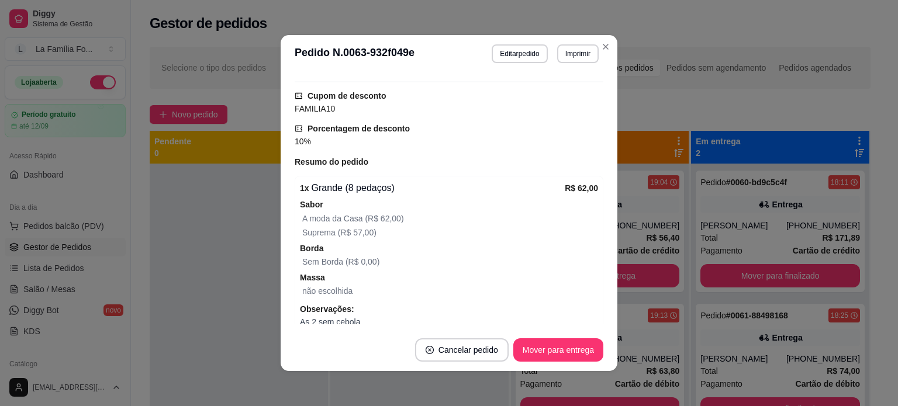
scroll to position [0, 0]
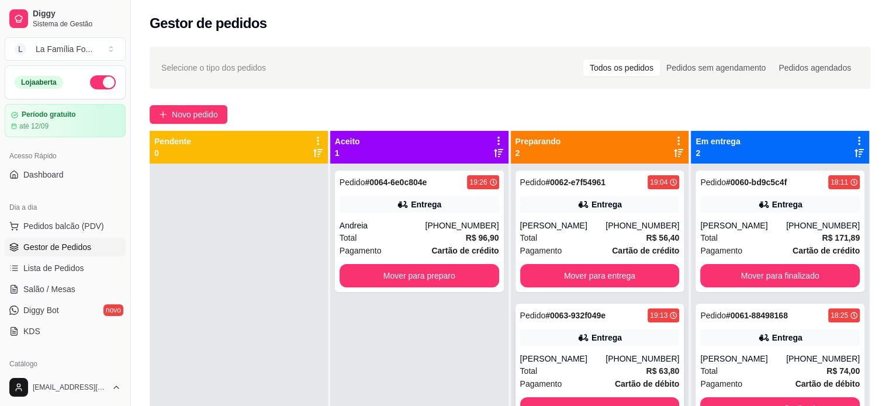
click at [537, 361] on div "[PERSON_NAME]" at bounding box center [563, 359] width 86 height 12
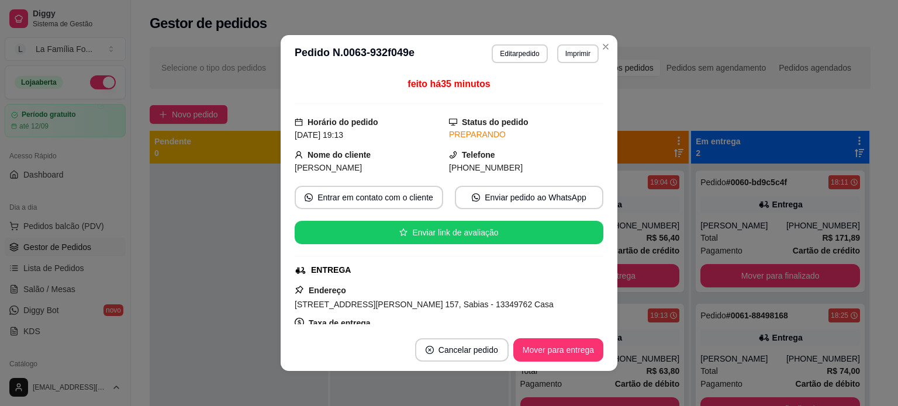
click at [377, 302] on span "[STREET_ADDRESS][PERSON_NAME] 157, Sabias - 13349762 Casa" at bounding box center [424, 304] width 259 height 9
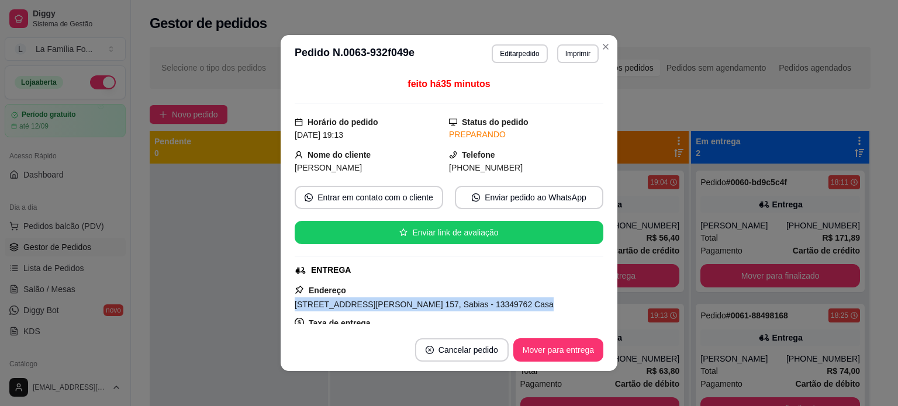
click at [377, 302] on span "[STREET_ADDRESS][PERSON_NAME] 157, Sabias - 13349762 Casa" at bounding box center [424, 304] width 259 height 9
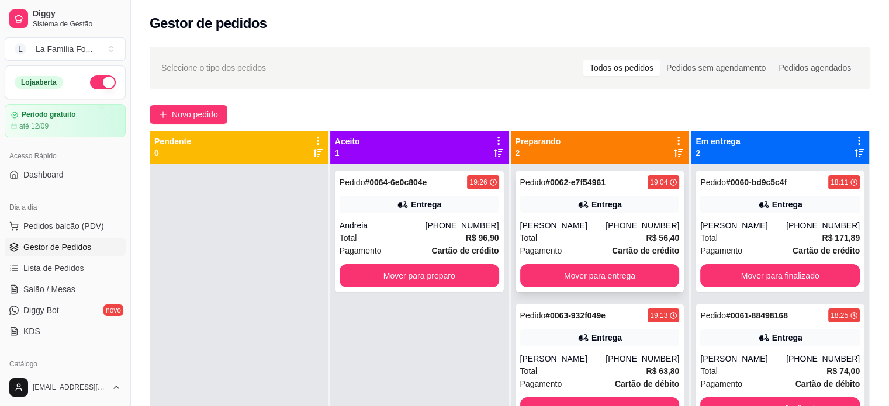
click at [553, 212] on div "Entrega" at bounding box center [600, 204] width 160 height 16
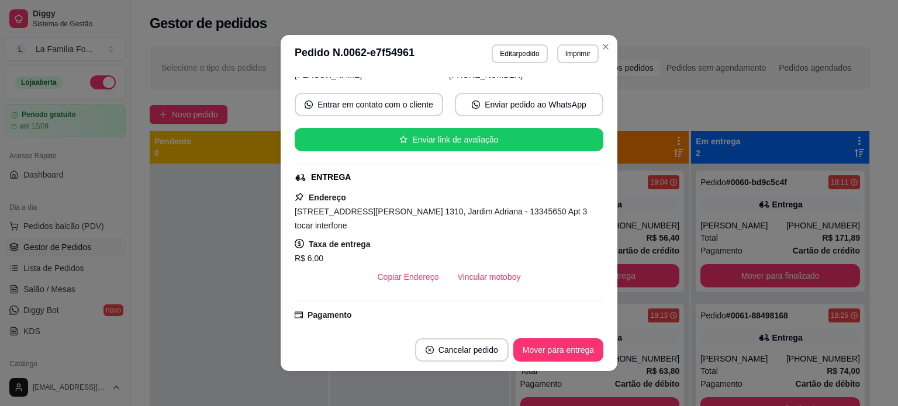
scroll to position [101, 0]
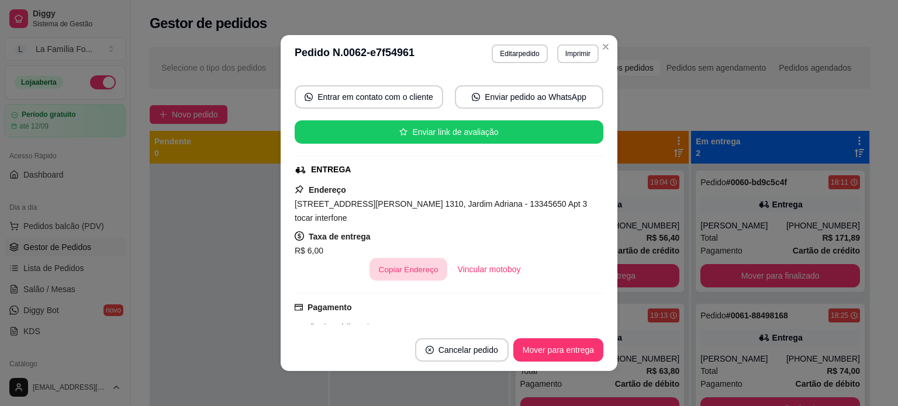
click at [388, 258] on button "Copiar Endereço" at bounding box center [408, 269] width 78 height 23
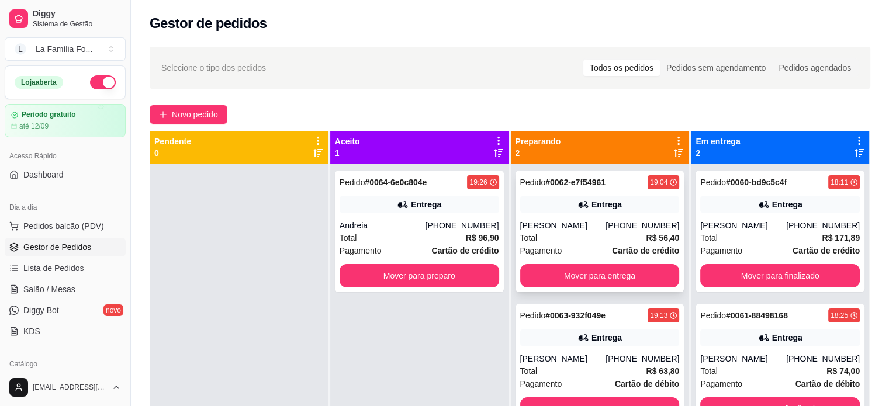
click at [547, 245] on span "Pagamento" at bounding box center [541, 250] width 42 height 13
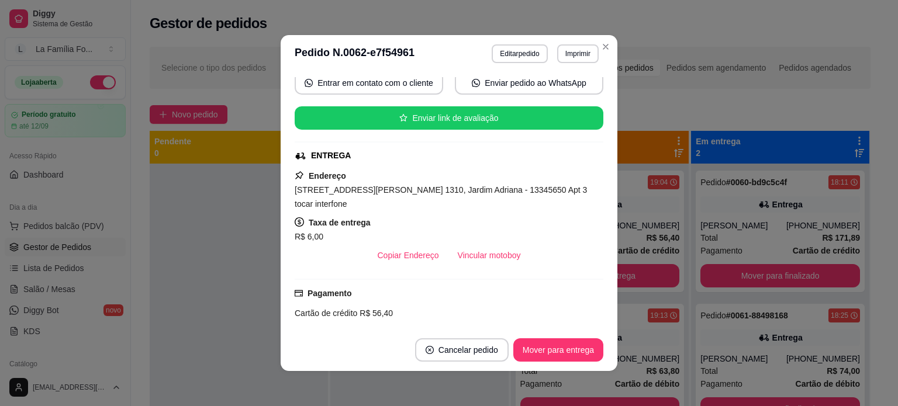
scroll to position [376, 0]
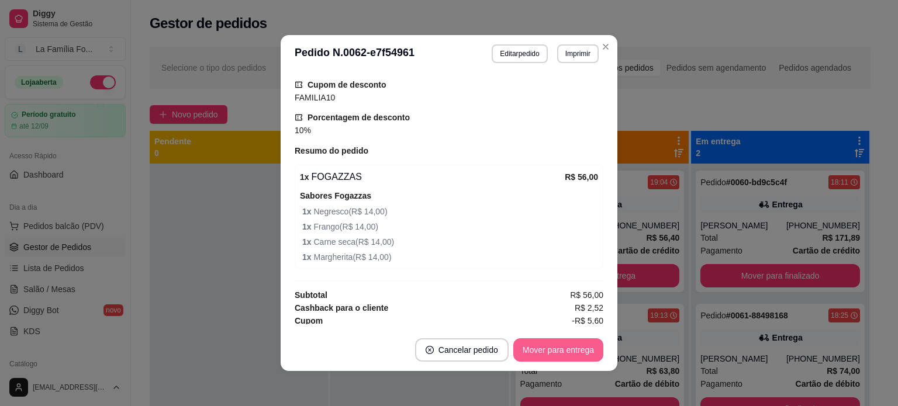
click at [540, 352] on button "Mover para entrega" at bounding box center [558, 349] width 90 height 23
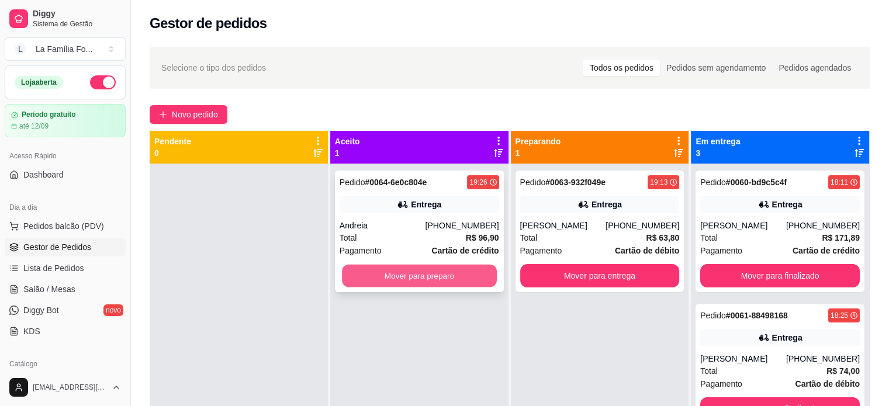
click at [430, 278] on button "Mover para preparo" at bounding box center [419, 276] width 155 height 23
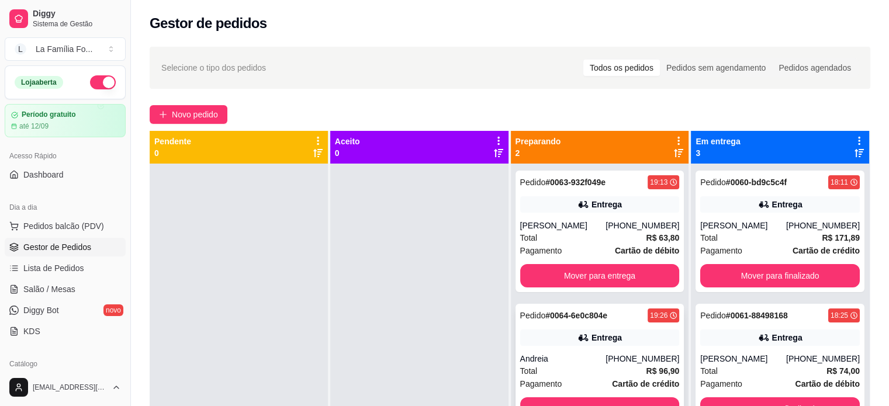
click at [599, 376] on div "Total R$ 96,90" at bounding box center [600, 371] width 160 height 13
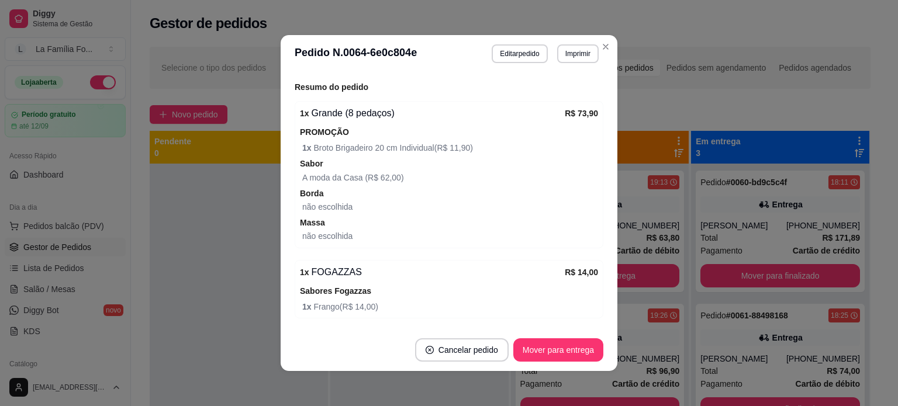
scroll to position [411, 0]
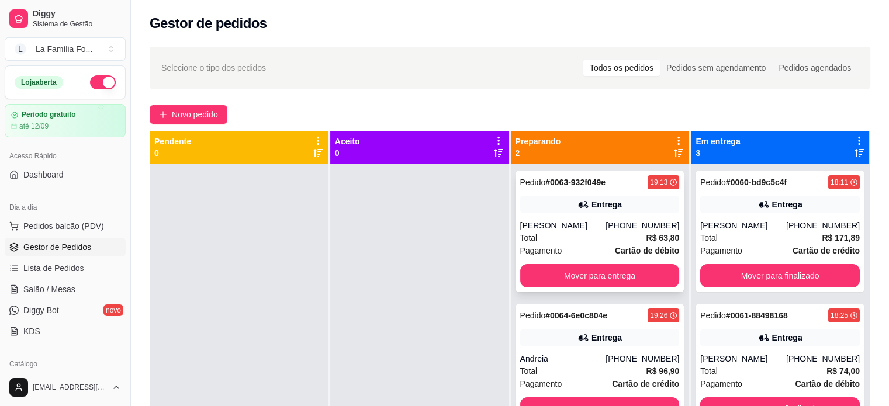
click at [641, 217] on div "Pedido # 0063-932f049e 19:13 Entrega [PERSON_NAME] [PHONE_NUMBER] Total R$ 63,8…" at bounding box center [600, 232] width 169 height 122
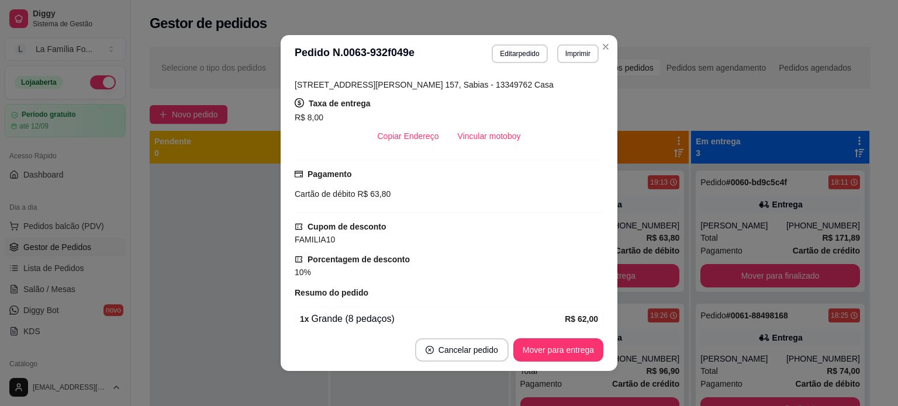
scroll to position [221, 0]
click at [386, 136] on button "Copiar Endereço" at bounding box center [408, 134] width 80 height 23
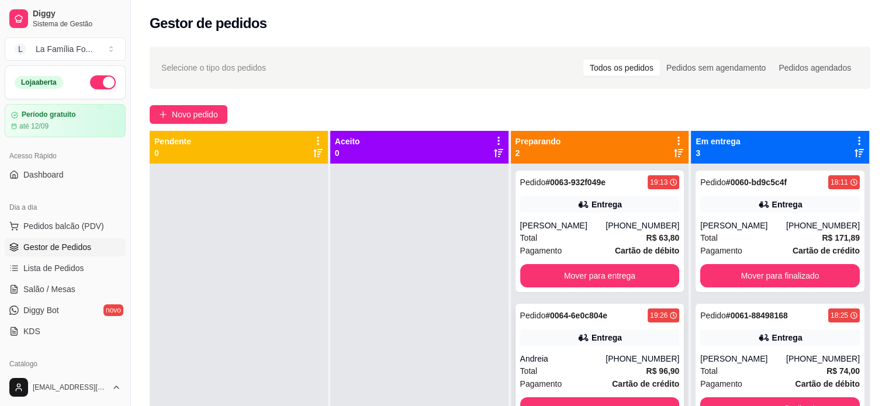
click at [599, 355] on div "Andreia" at bounding box center [563, 359] width 86 height 12
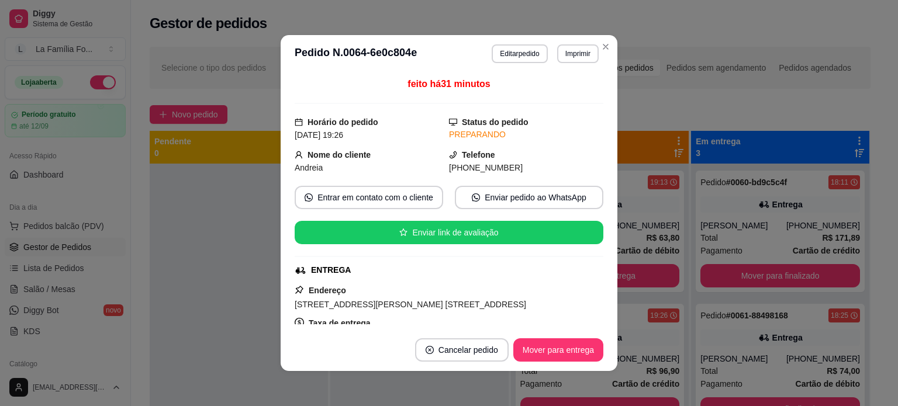
click at [446, 279] on div "feito há 31 minutos Horário do pedido [DATE] 19:26 Status do pedido PREPARANDO …" at bounding box center [449, 200] width 309 height 247
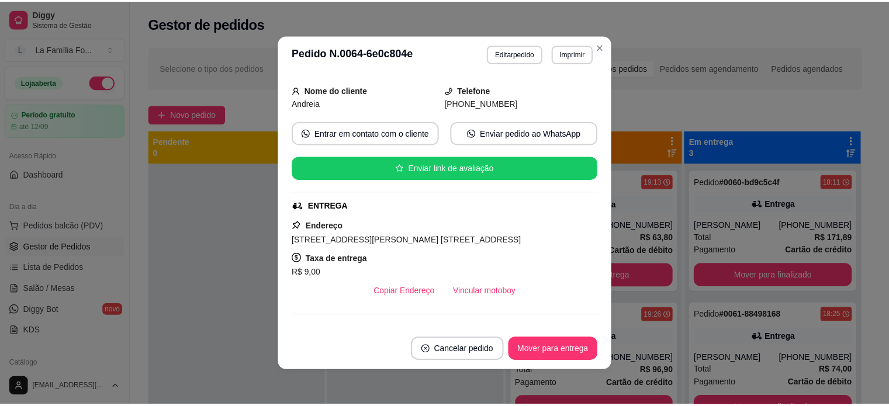
scroll to position [70, 0]
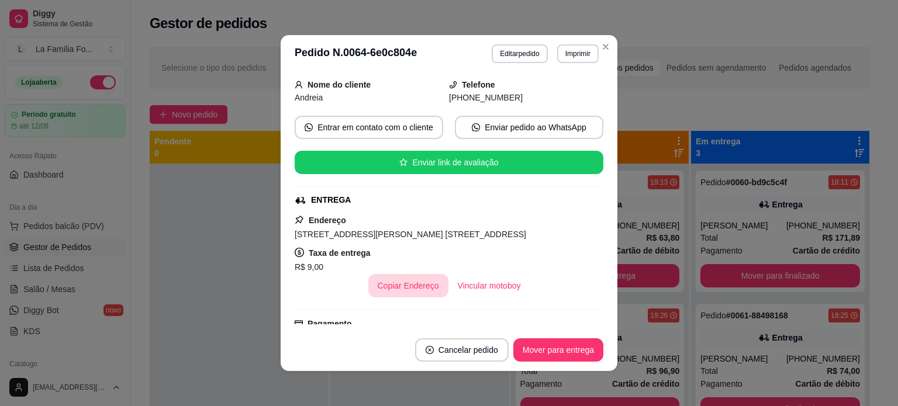
click at [373, 289] on button "Copiar Endereço" at bounding box center [408, 285] width 80 height 23
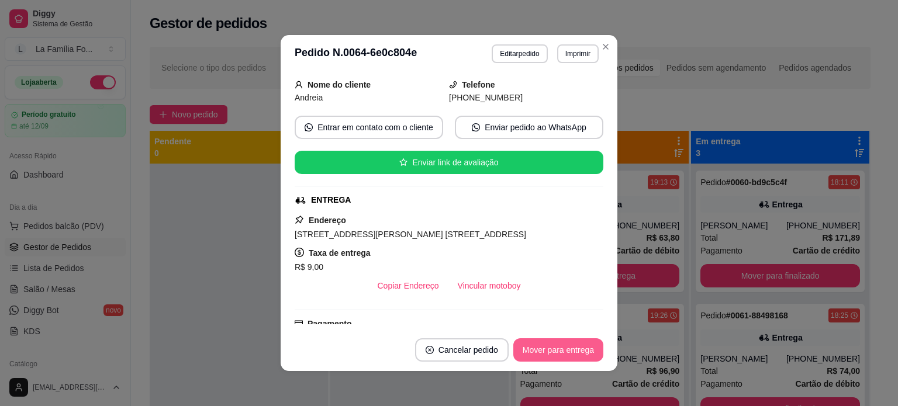
click at [546, 357] on button "Mover para entrega" at bounding box center [558, 349] width 90 height 23
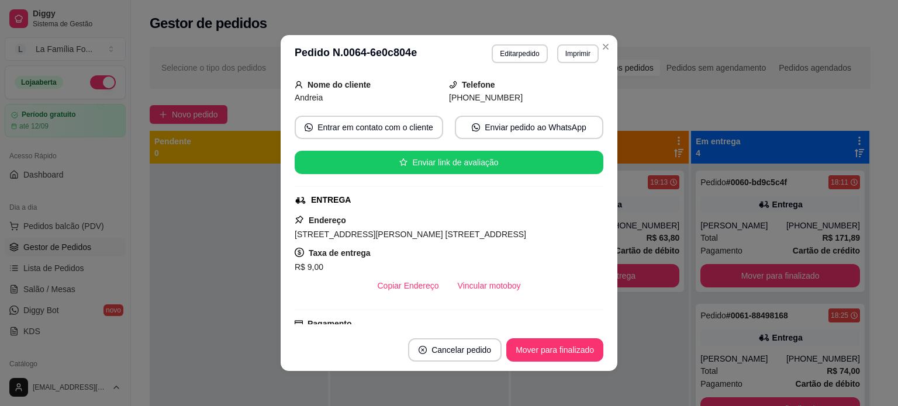
click at [679, 344] on div "**********" at bounding box center [449, 203] width 898 height 406
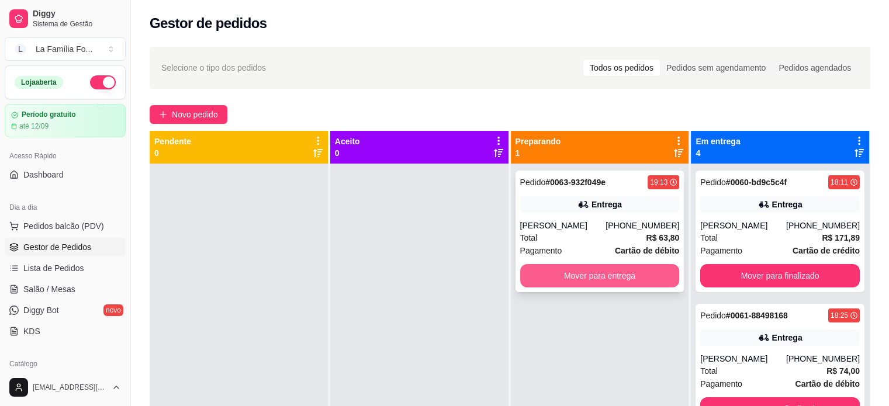
click at [638, 280] on button "Mover para entrega" at bounding box center [600, 275] width 160 height 23
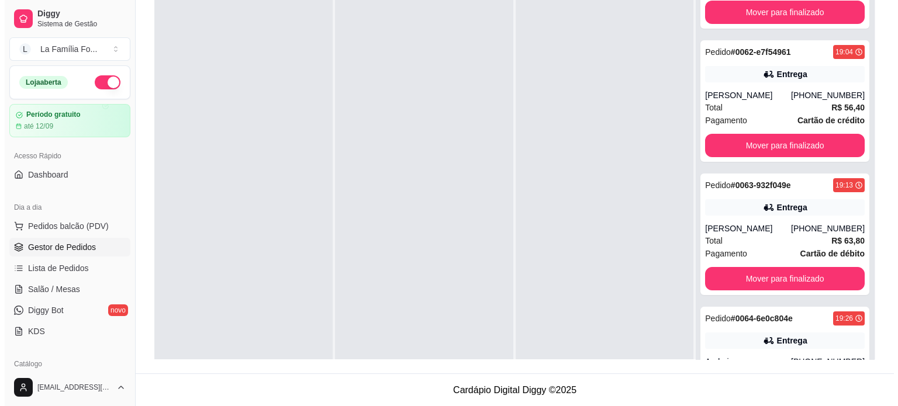
scroll to position [271, 0]
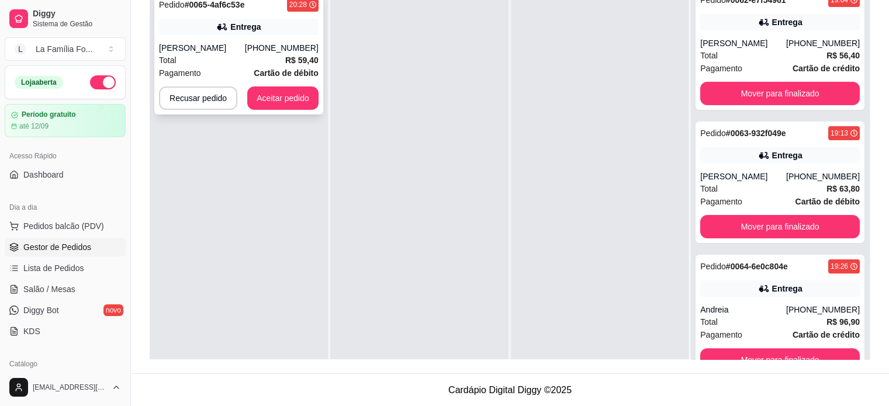
click at [195, 39] on div "Pedido # 0065-4af6c53e 20:28 Entrega [PERSON_NAME] [PHONE_NUMBER] Total R$ 59,4…" at bounding box center [238, 54] width 169 height 122
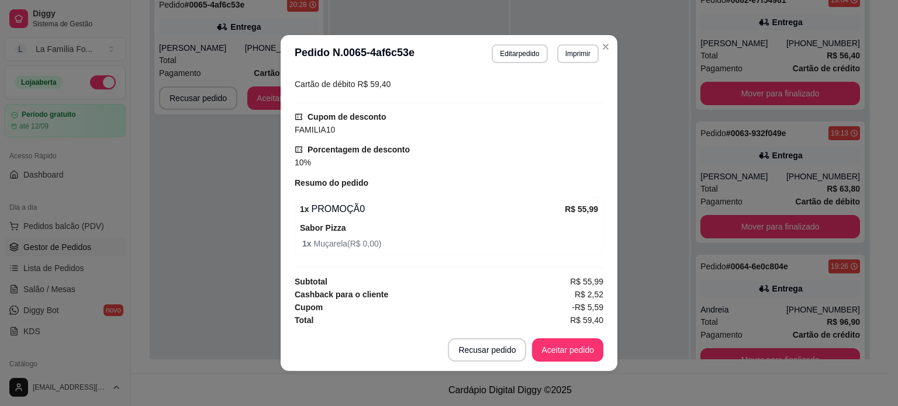
scroll to position [330, 0]
click at [580, 343] on button "Aceitar pedido" at bounding box center [567, 350] width 69 height 23
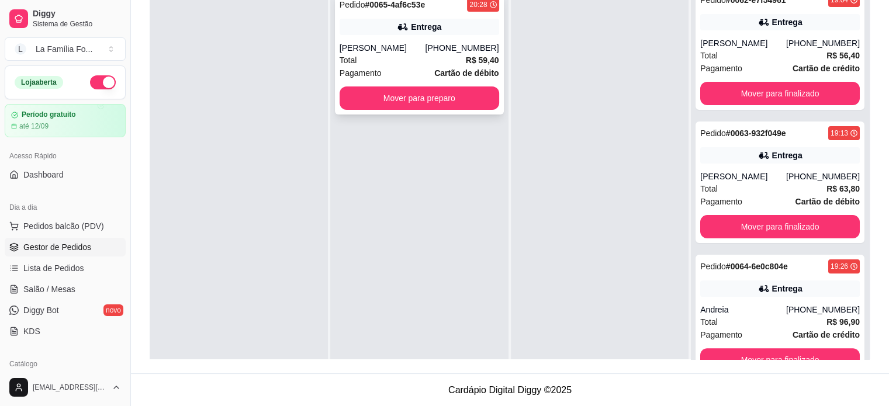
click at [480, 47] on div "[PHONE_NUMBER]" at bounding box center [462, 48] width 74 height 12
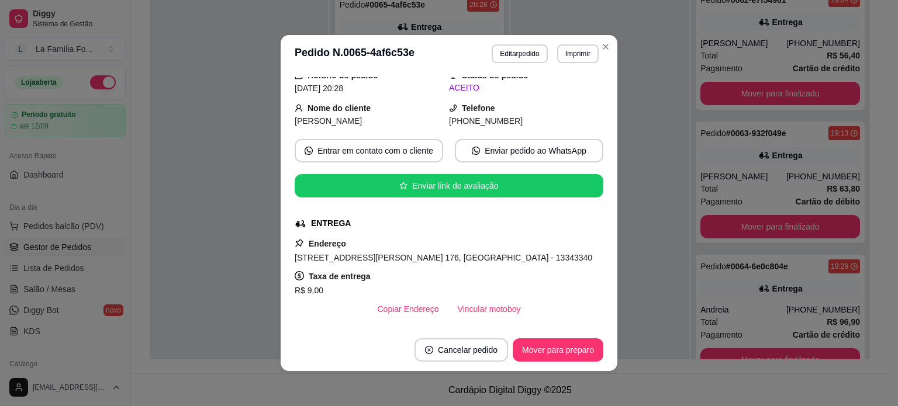
scroll to position [70, 0]
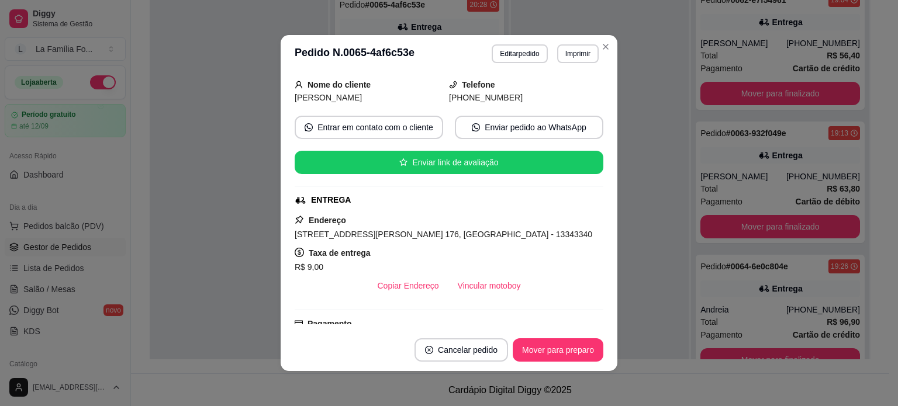
click at [388, 234] on span "[STREET_ADDRESS][PERSON_NAME] 176, [GEOGRAPHIC_DATA] - 13343340" at bounding box center [444, 234] width 298 height 9
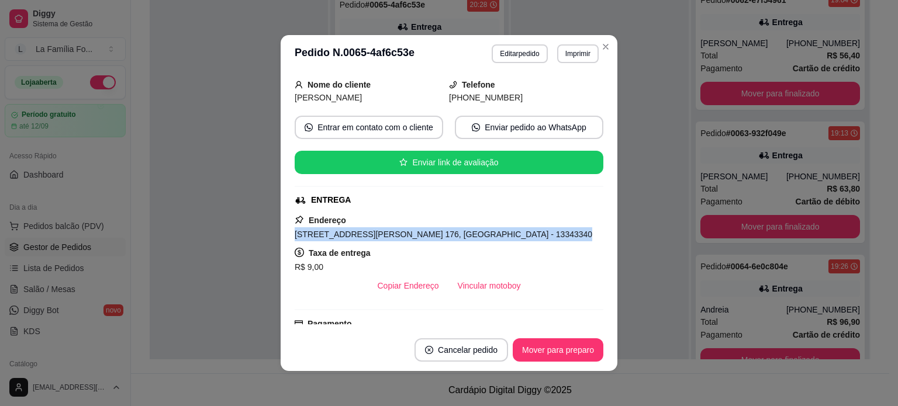
click at [388, 234] on span "[STREET_ADDRESS][PERSON_NAME] 176, [GEOGRAPHIC_DATA] - 13343340" at bounding box center [444, 234] width 298 height 9
copy span "[STREET_ADDRESS][PERSON_NAME] 176, [GEOGRAPHIC_DATA] - 13343340"
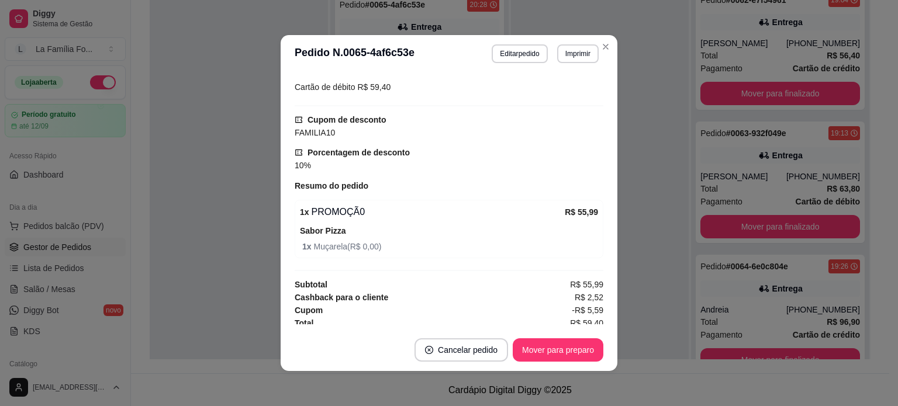
scroll to position [330, 0]
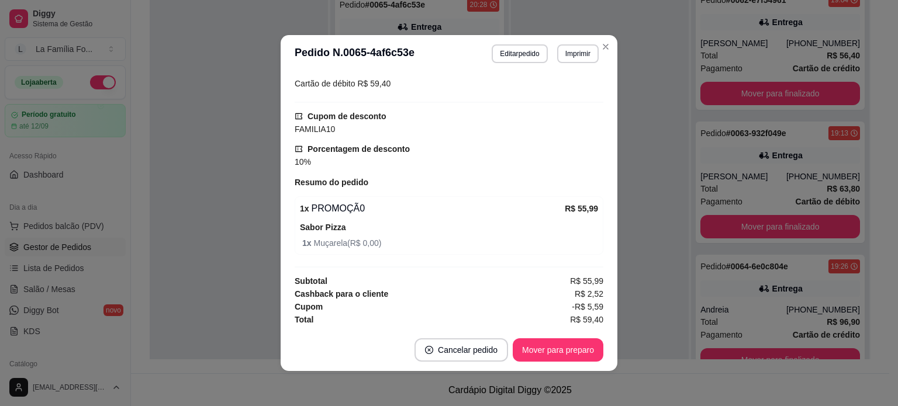
click at [551, 358] on button "Mover para preparo" at bounding box center [558, 349] width 91 height 23
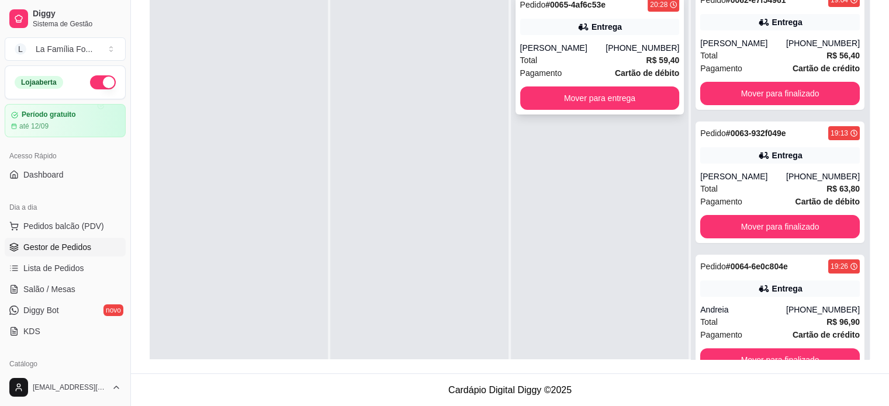
click at [547, 30] on div "Entrega" at bounding box center [600, 27] width 160 height 16
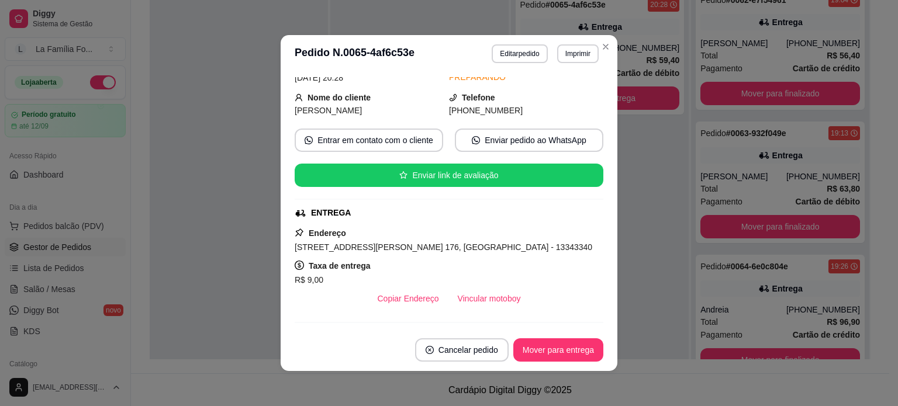
scroll to position [60, 0]
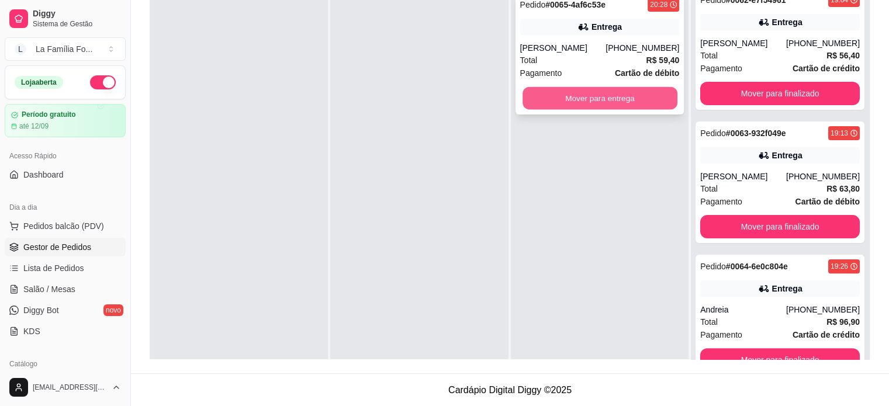
click at [606, 91] on button "Mover para entrega" at bounding box center [600, 98] width 155 height 23
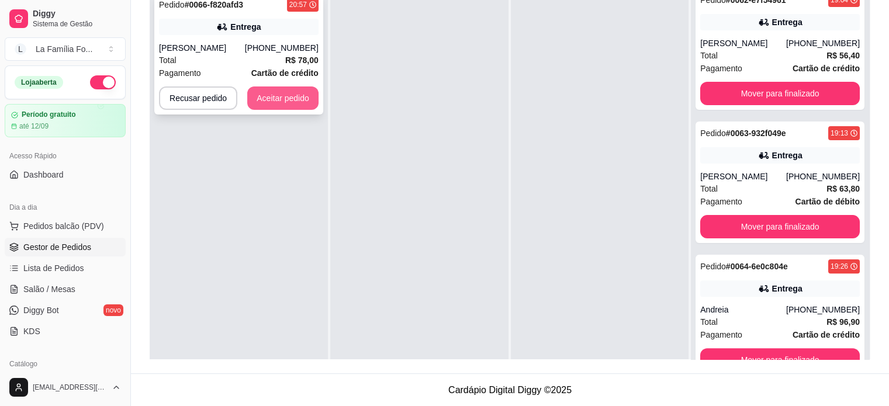
click at [299, 95] on button "Aceitar pedido" at bounding box center [282, 98] width 71 height 23
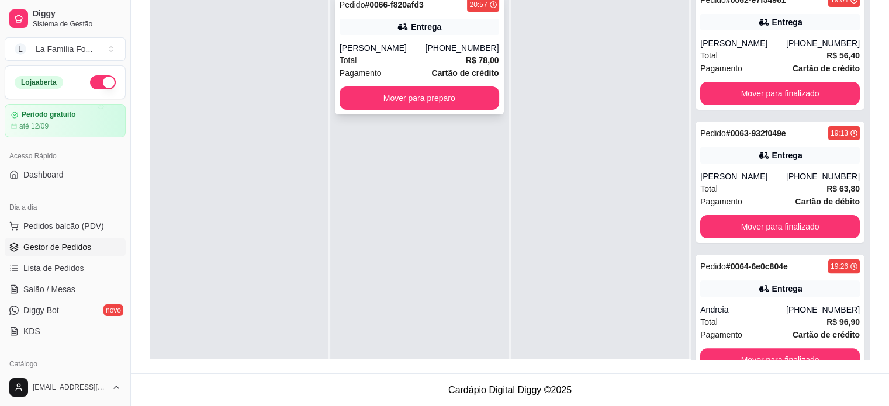
click at [426, 44] on div "[PERSON_NAME]" at bounding box center [383, 48] width 86 height 12
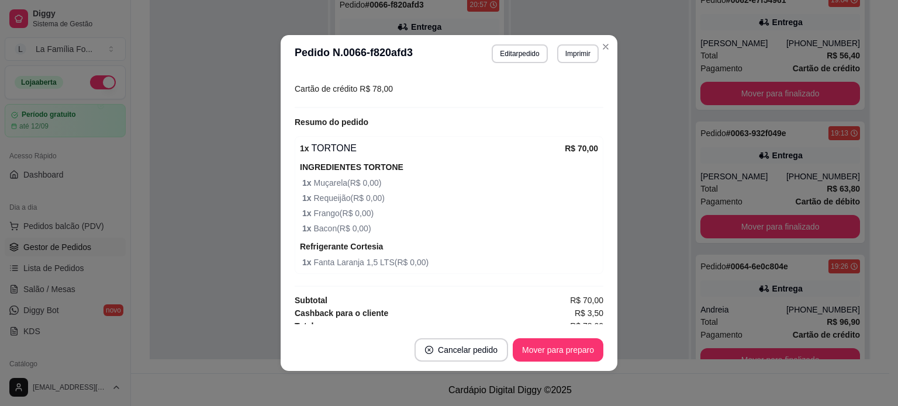
scroll to position [331, 0]
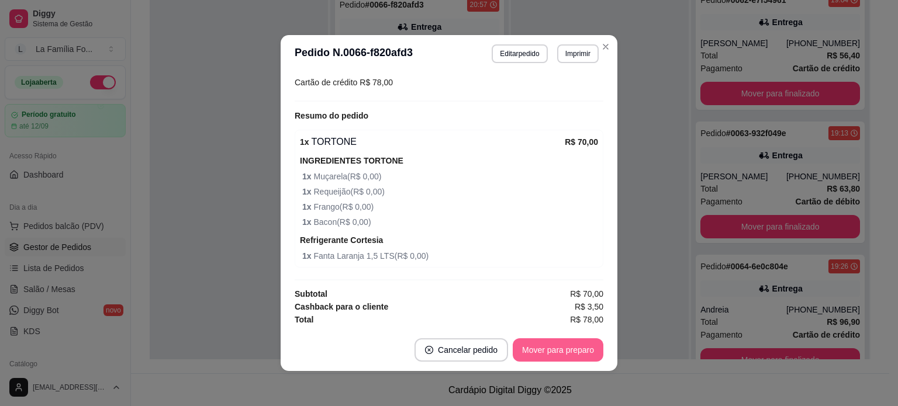
click at [584, 345] on button "Mover para preparo" at bounding box center [558, 349] width 91 height 23
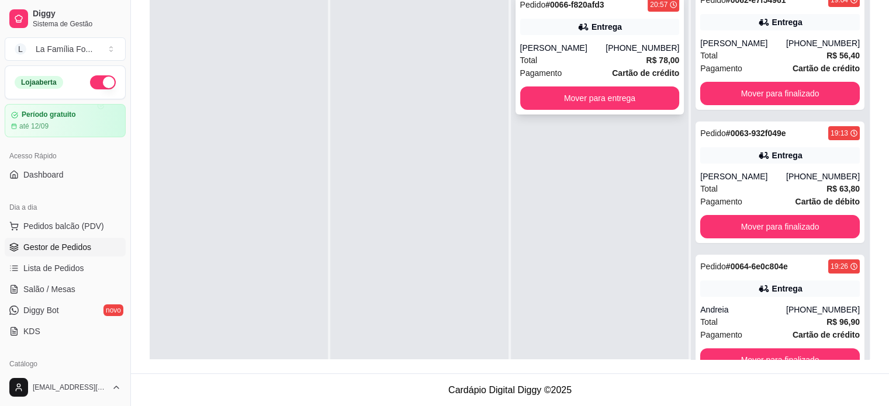
click at [628, 32] on div "Pedido # 0066-f820afd3 20:57 Entrega Anderson Bento [PHONE_NUMBER] Total R$ 78,…" at bounding box center [600, 54] width 169 height 122
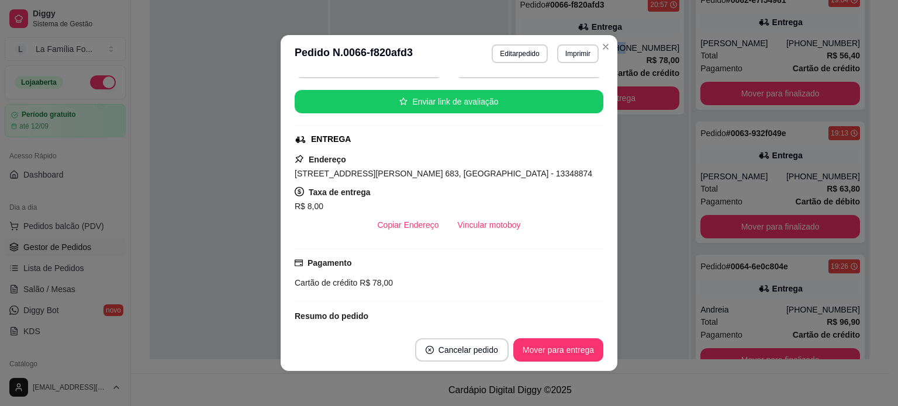
scroll to position [132, 0]
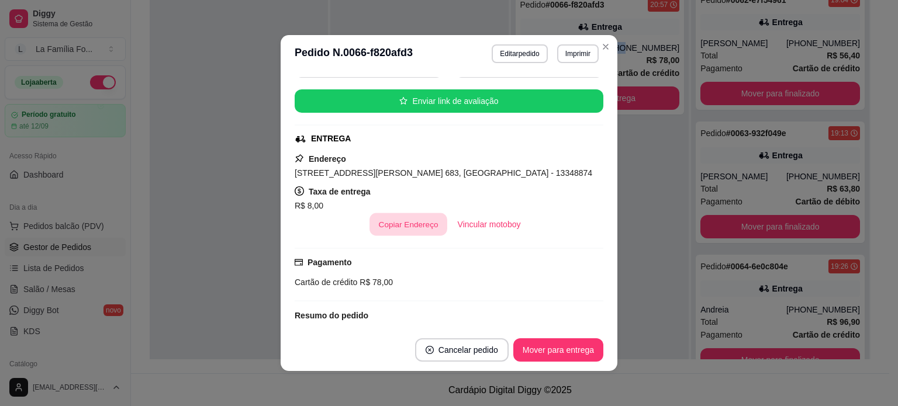
click at [397, 227] on button "Copiar Endereço" at bounding box center [408, 224] width 78 height 23
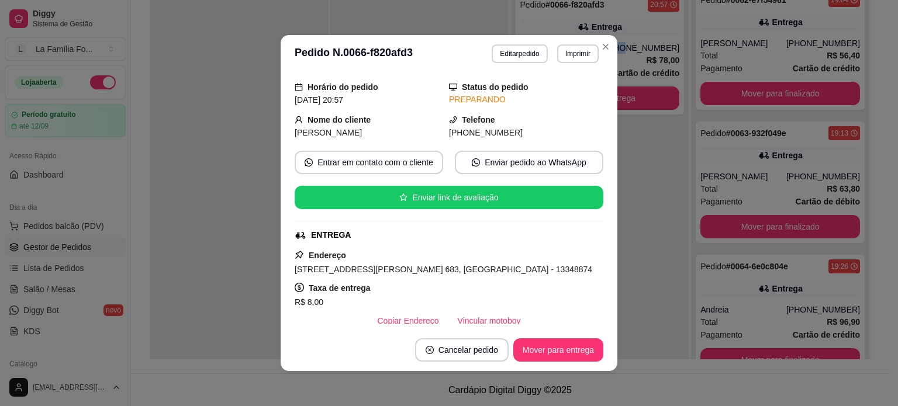
scroll to position [0, 0]
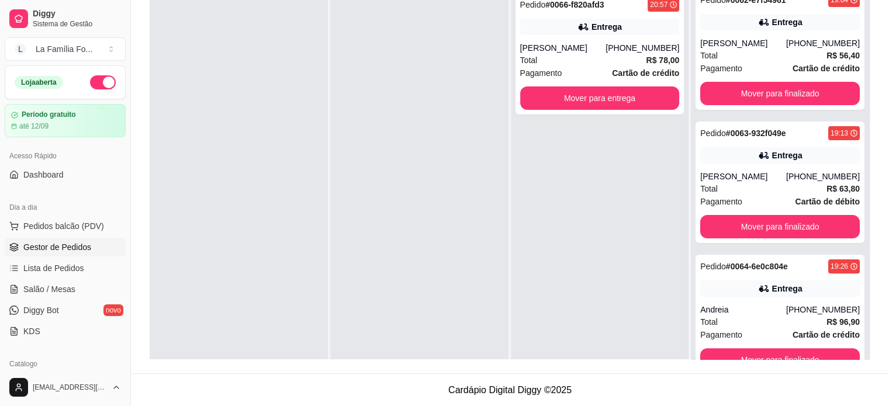
click at [556, 165] on div "Pedido # 0066-f820afd3 20:57 Entrega Anderson Bento [PHONE_NUMBER] Total R$ 78,…" at bounding box center [600, 189] width 178 height 406
click at [614, 51] on div "[PHONE_NUMBER]" at bounding box center [643, 48] width 74 height 12
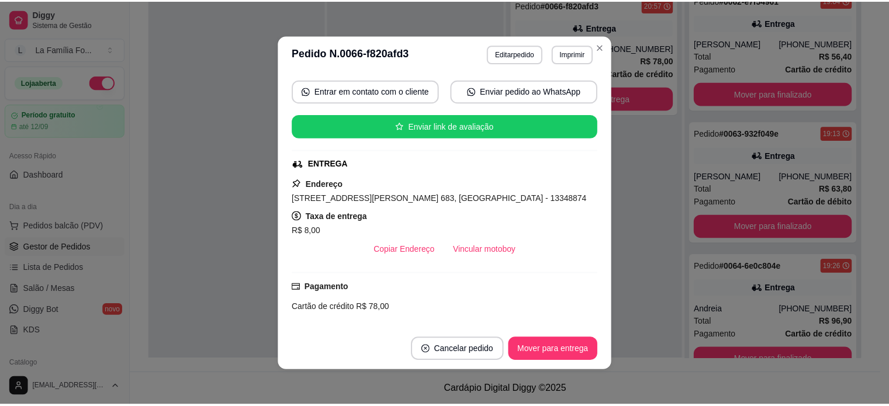
scroll to position [105, 0]
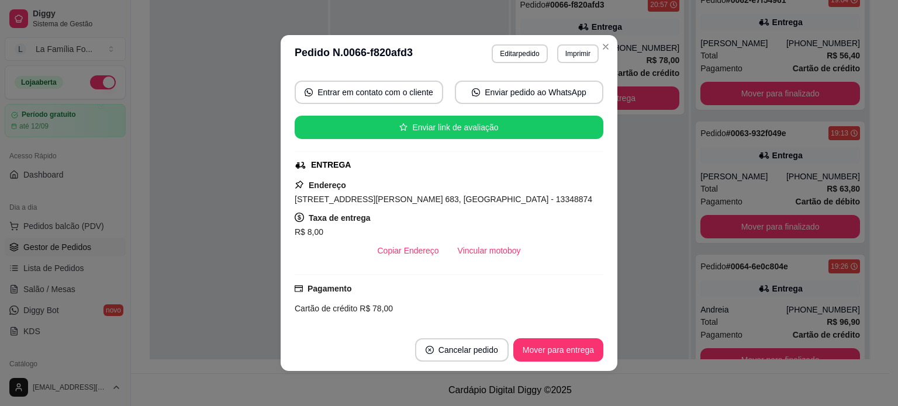
click at [552, 363] on footer "Cancelar pedido Mover para entrega" at bounding box center [449, 350] width 337 height 42
click at [550, 355] on button "Mover para entrega" at bounding box center [558, 349] width 90 height 23
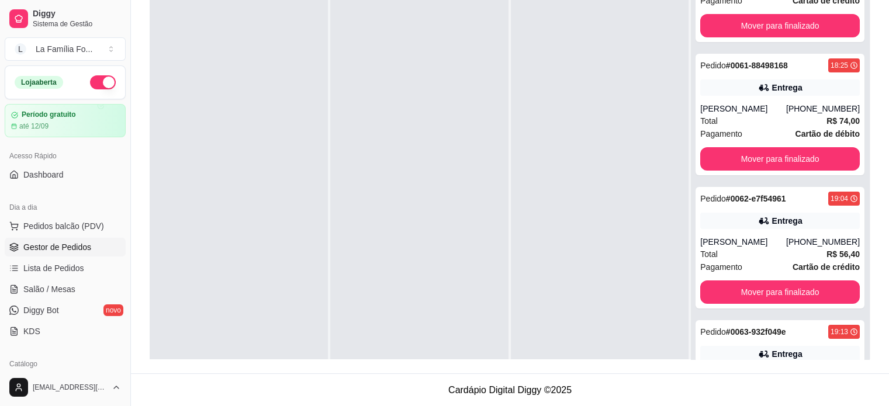
scroll to position [0, 0]
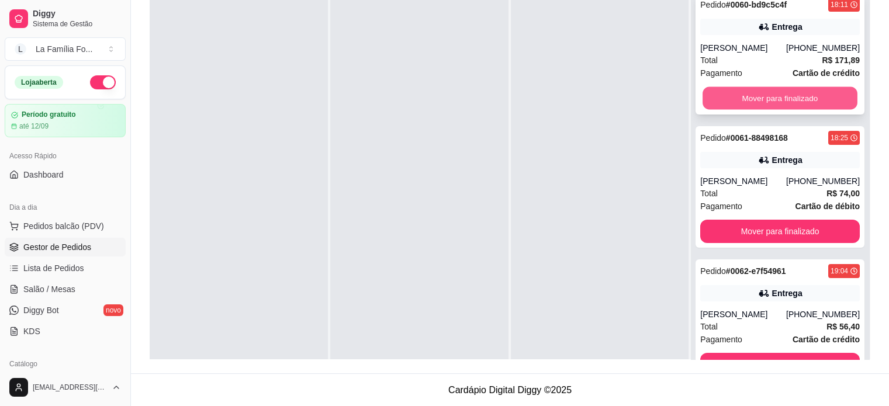
click at [807, 103] on button "Mover para finalizado" at bounding box center [780, 98] width 155 height 23
click at [807, 103] on button "Mover para finalizado" at bounding box center [780, 98] width 160 height 23
click at [807, 103] on button "Mover para finalizado" at bounding box center [780, 98] width 155 height 23
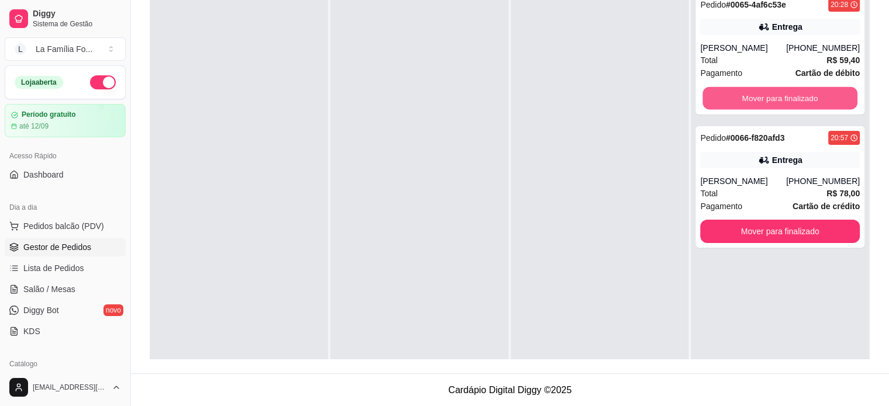
click at [807, 103] on button "Mover para finalizado" at bounding box center [780, 98] width 155 height 23
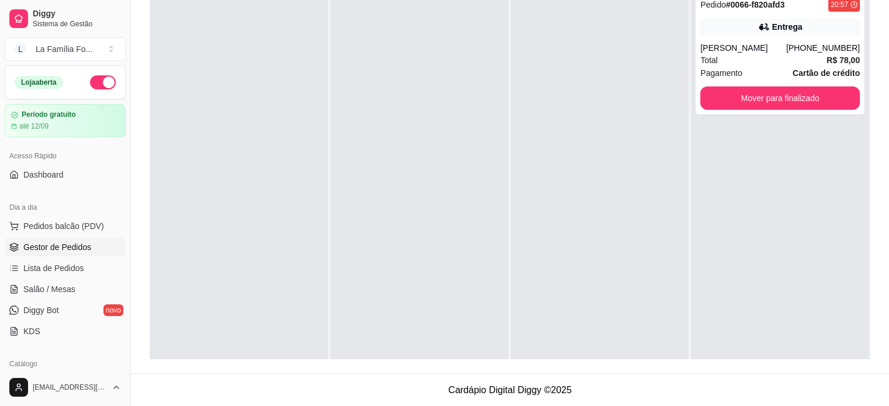
drag, startPoint x: 126, startPoint y: 182, endPoint x: 135, endPoint y: 229, distance: 48.3
click at [135, 229] on div "Diggy Sistema de Gestão L La Família Fo ... Loja aberta Período gratuito até 12…" at bounding box center [444, 114] width 889 height 585
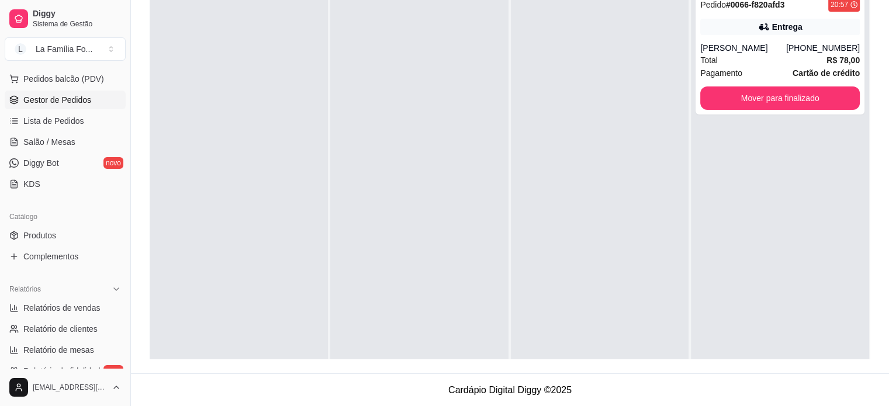
scroll to position [155, 0]
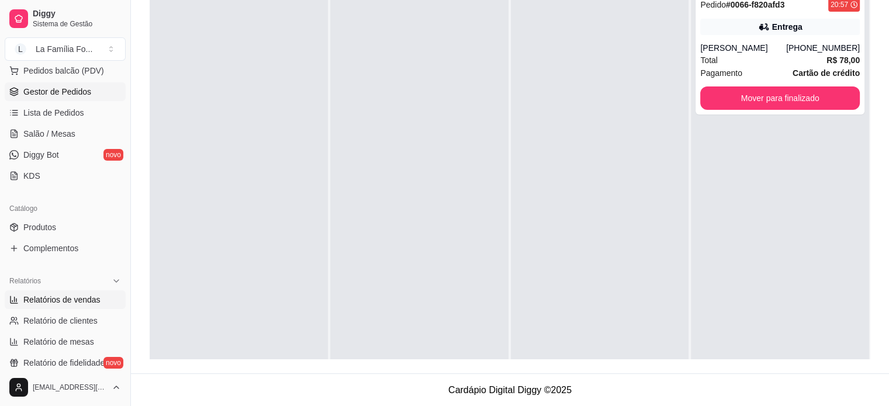
click at [72, 302] on span "Relatórios de vendas" at bounding box center [61, 300] width 77 height 12
select select "ALL"
select select "0"
